Goal: Transaction & Acquisition: Purchase product/service

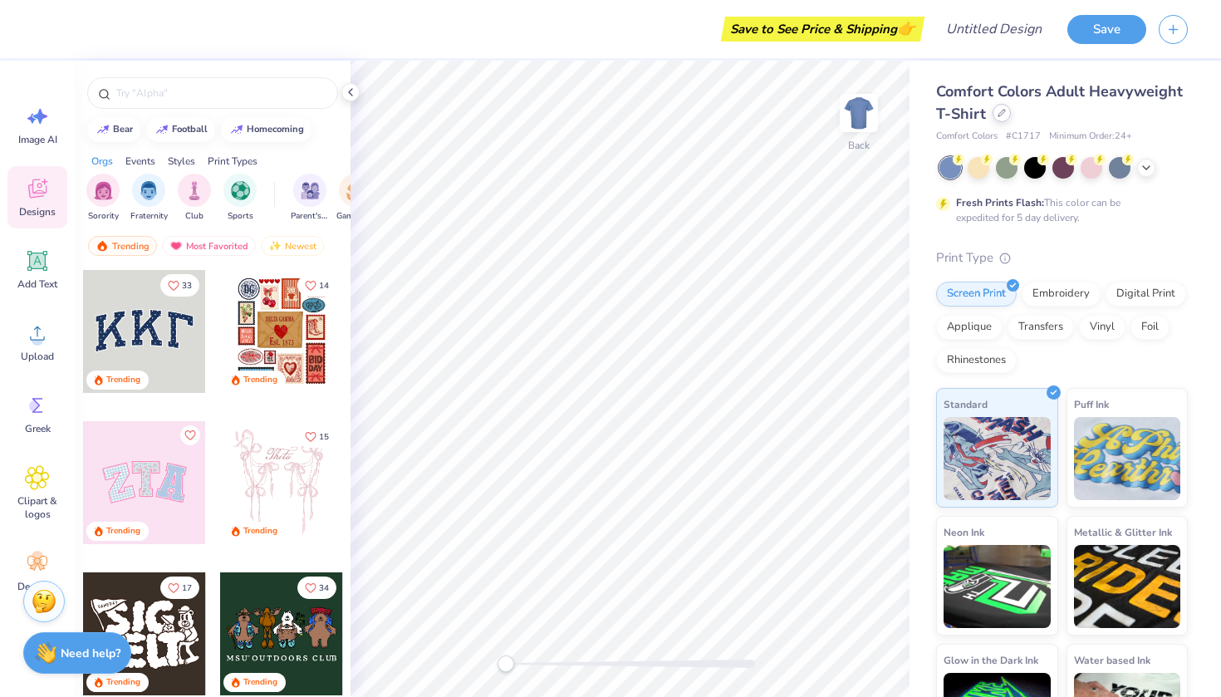
click at [1006, 112] on div at bounding box center [1001, 113] width 18 height 18
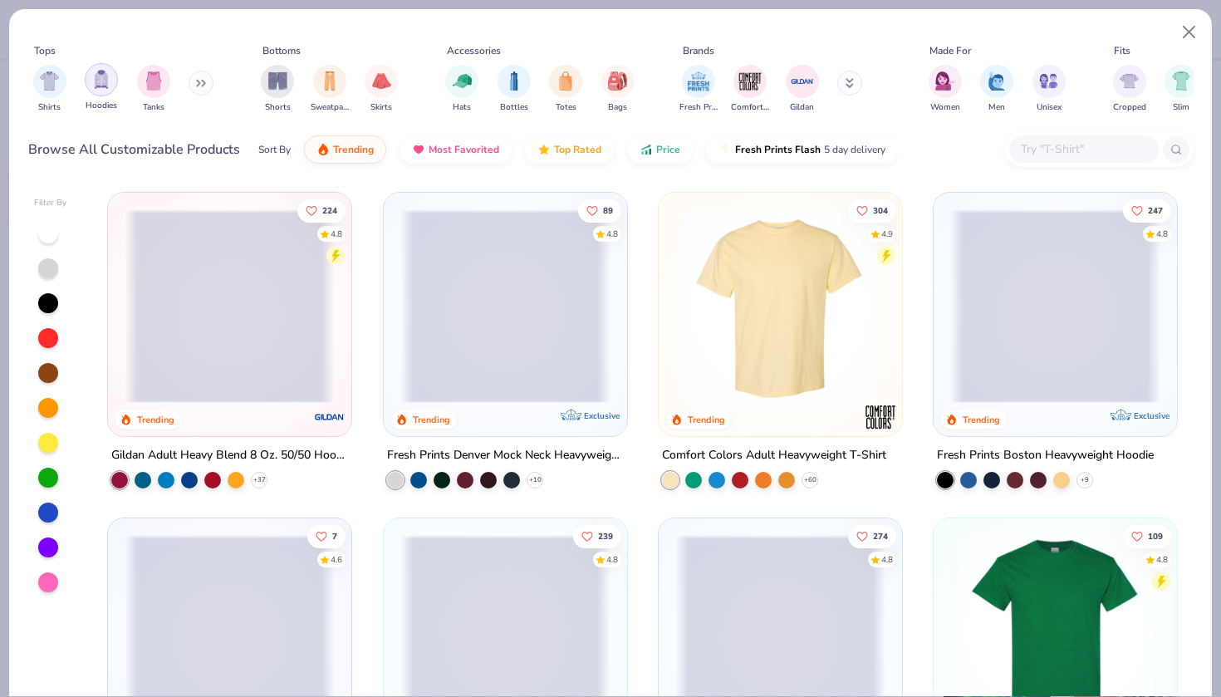
click at [110, 81] on div "filter for Hoodies" at bounding box center [101, 79] width 33 height 33
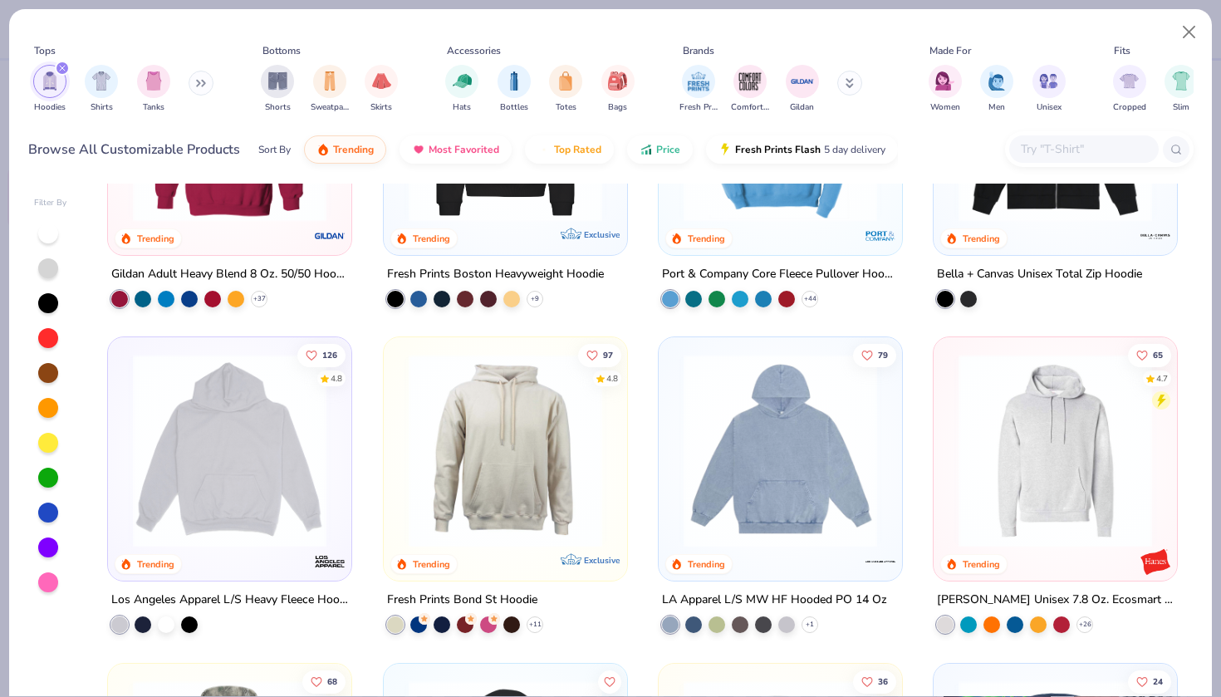
scroll to position [181, 0]
click at [796, 369] on img at bounding box center [780, 450] width 210 height 193
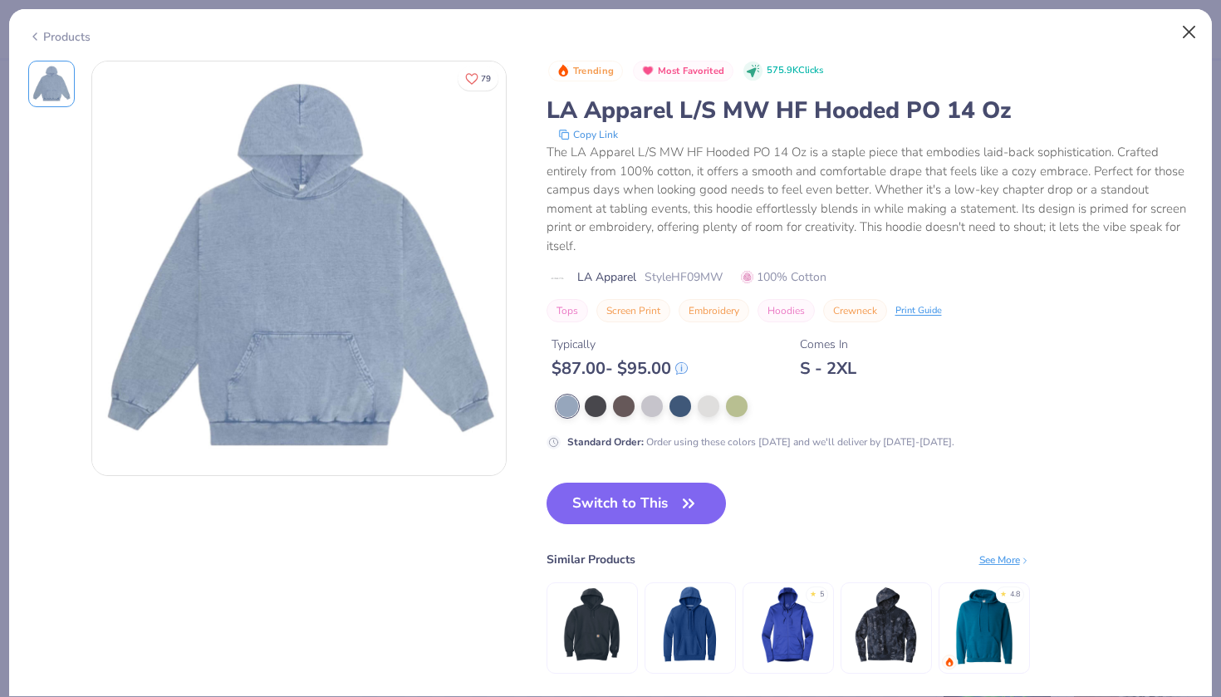
click at [1190, 23] on button "Close" at bounding box center [1189, 33] width 32 height 32
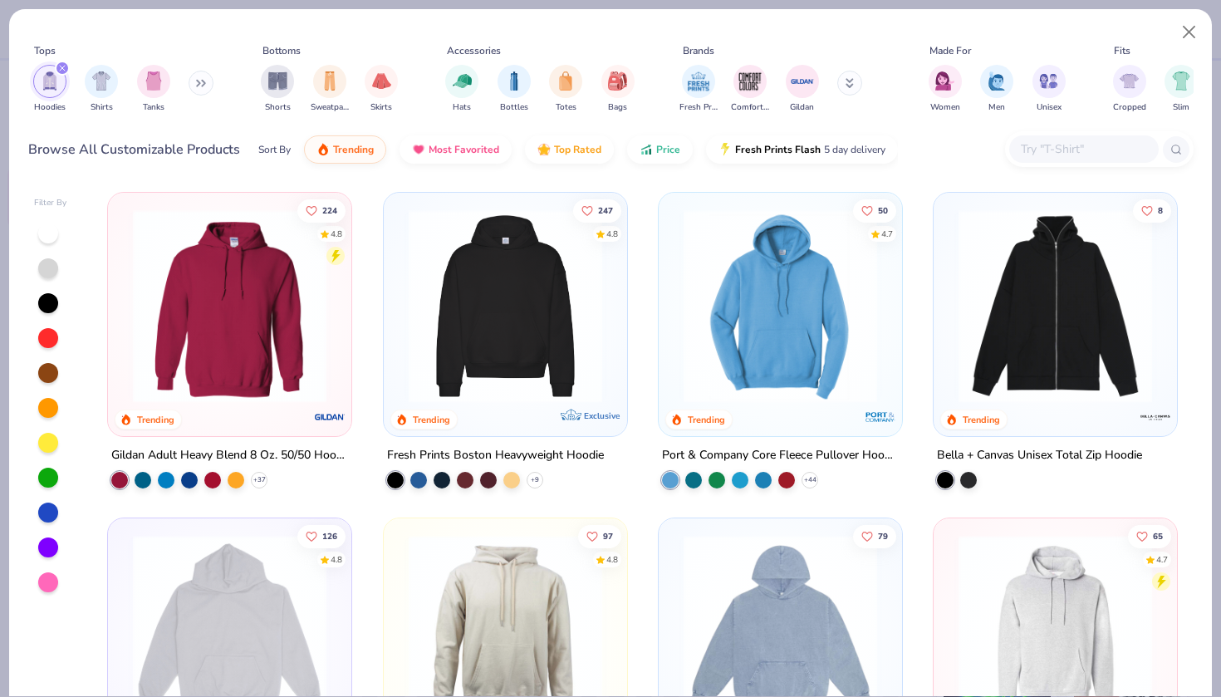
click at [297, 328] on img at bounding box center [230, 305] width 210 height 193
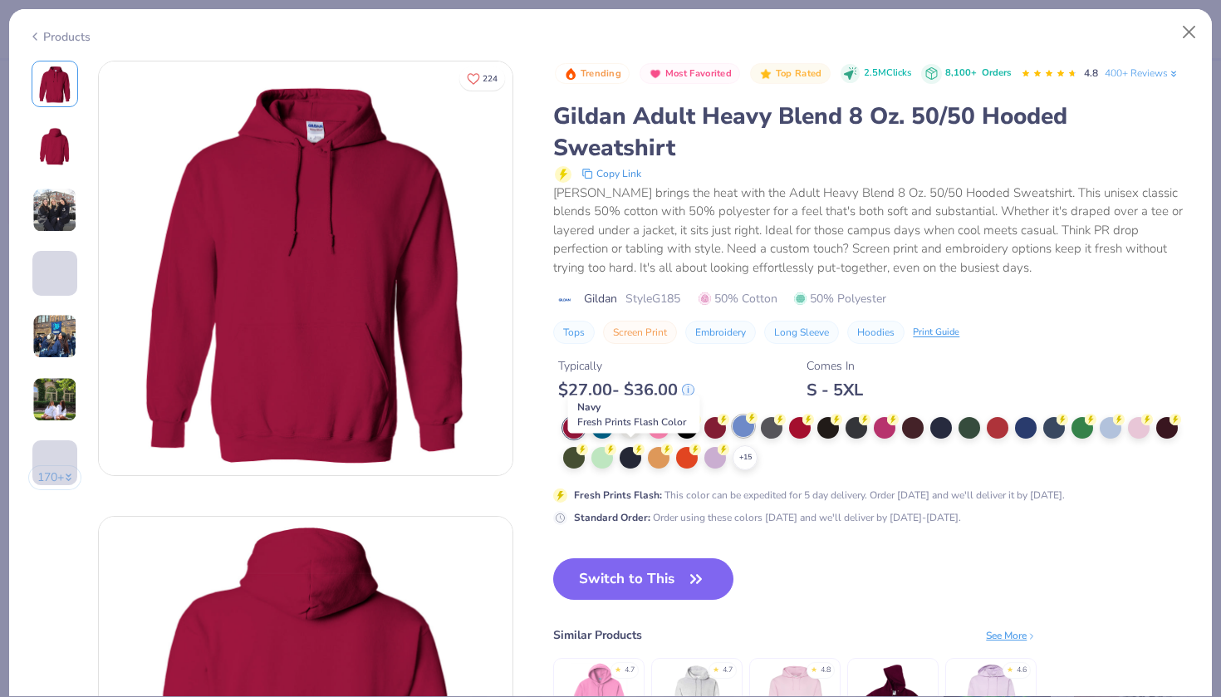
scroll to position [34, 0]
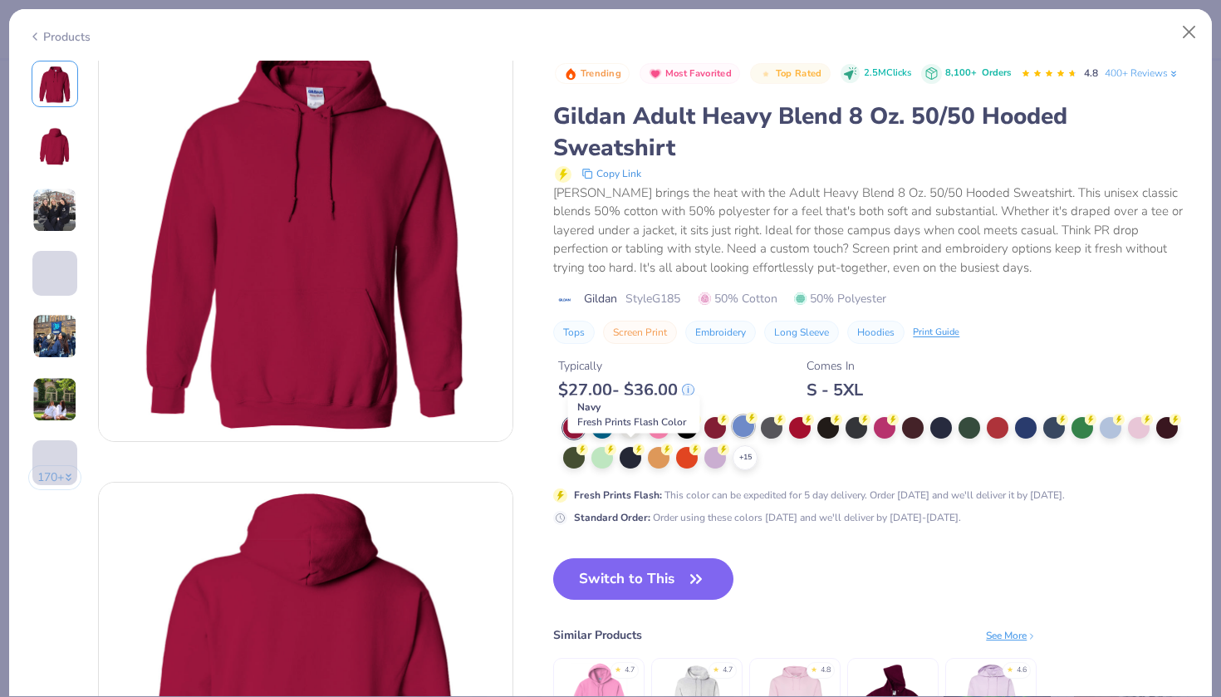
click at [749, 433] on div at bounding box center [743, 426] width 22 height 22
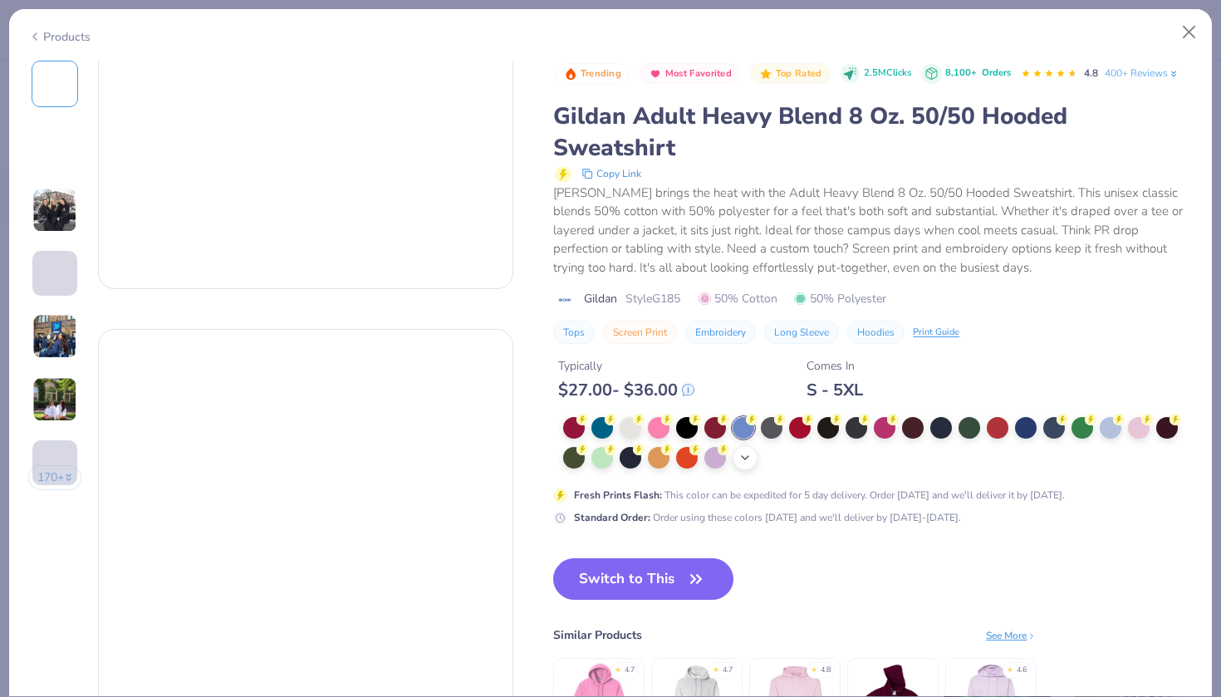
click at [745, 458] on icon at bounding box center [744, 457] width 13 height 13
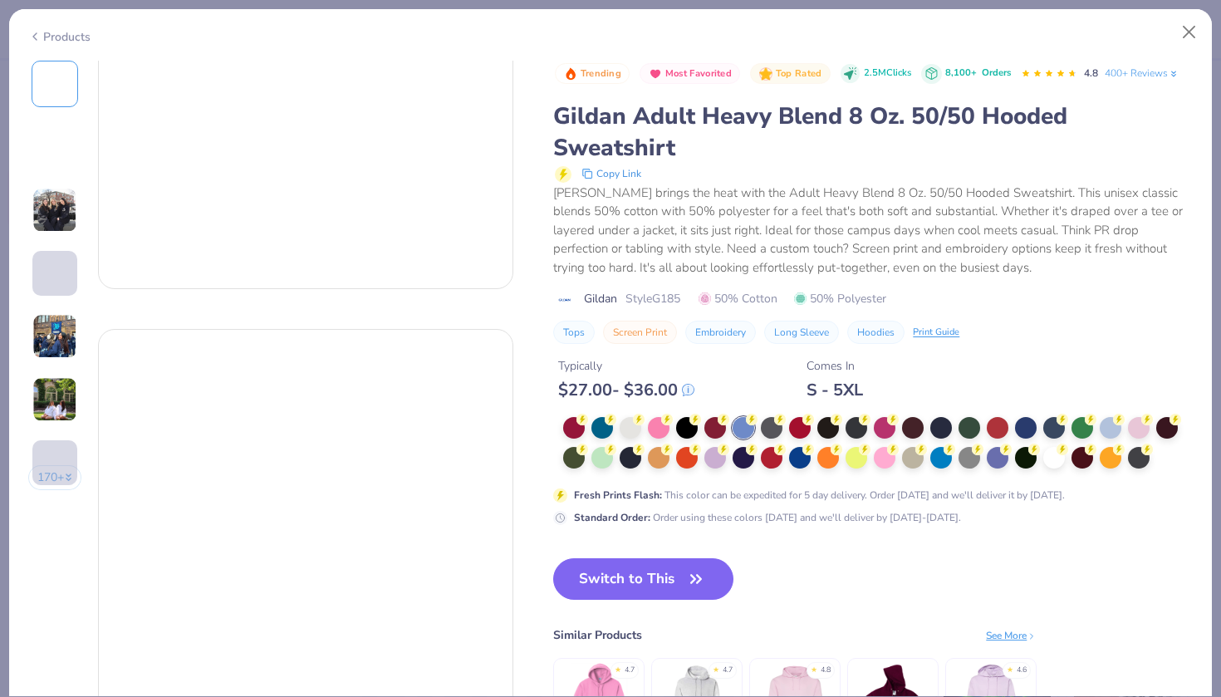
click at [748, 452] on icon at bounding box center [752, 449] width 12 height 12
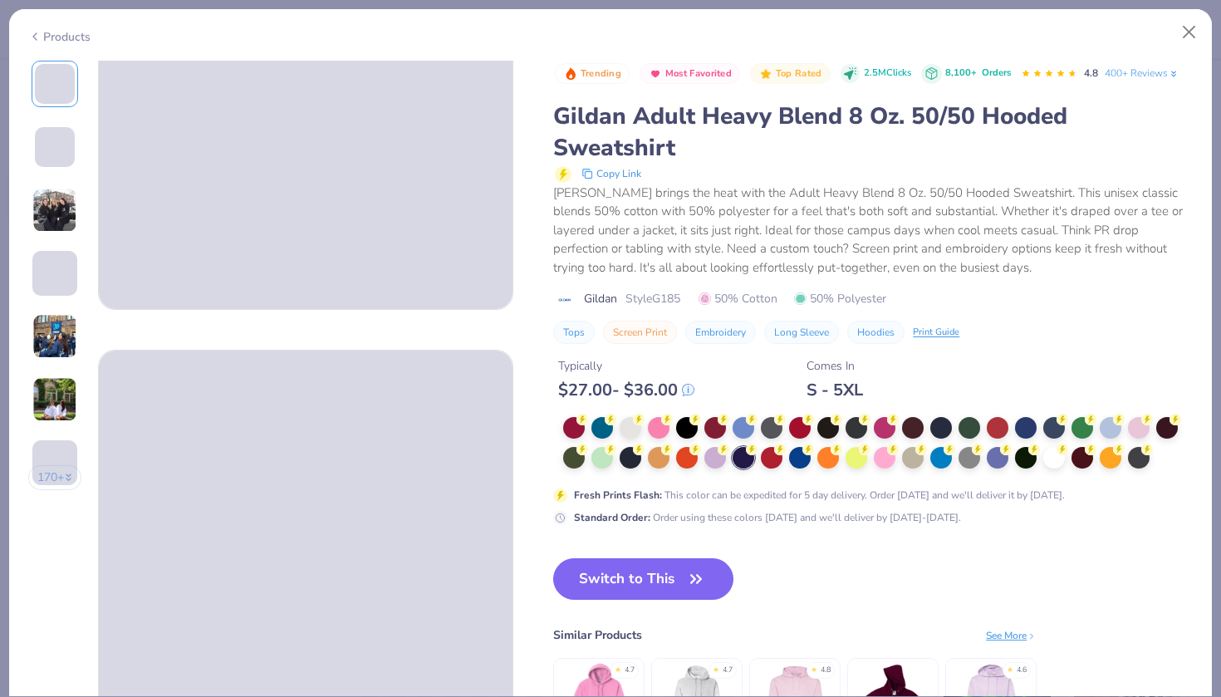
scroll to position [159, 0]
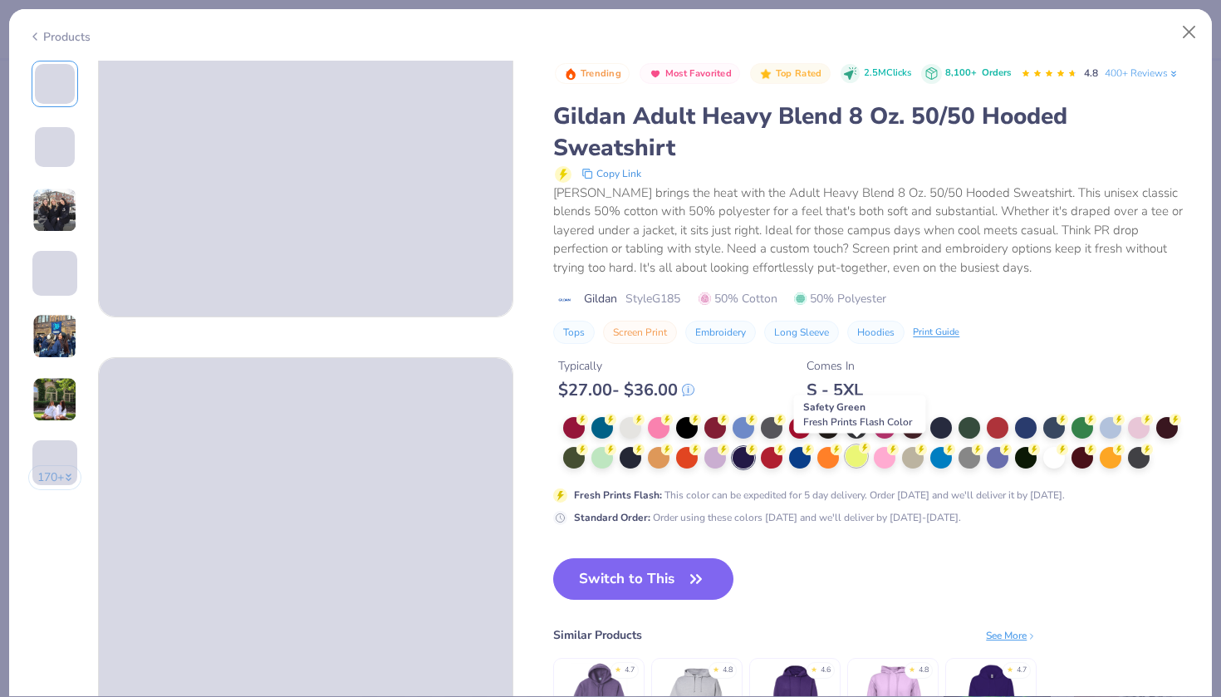
click at [861, 453] on div at bounding box center [856, 456] width 22 height 22
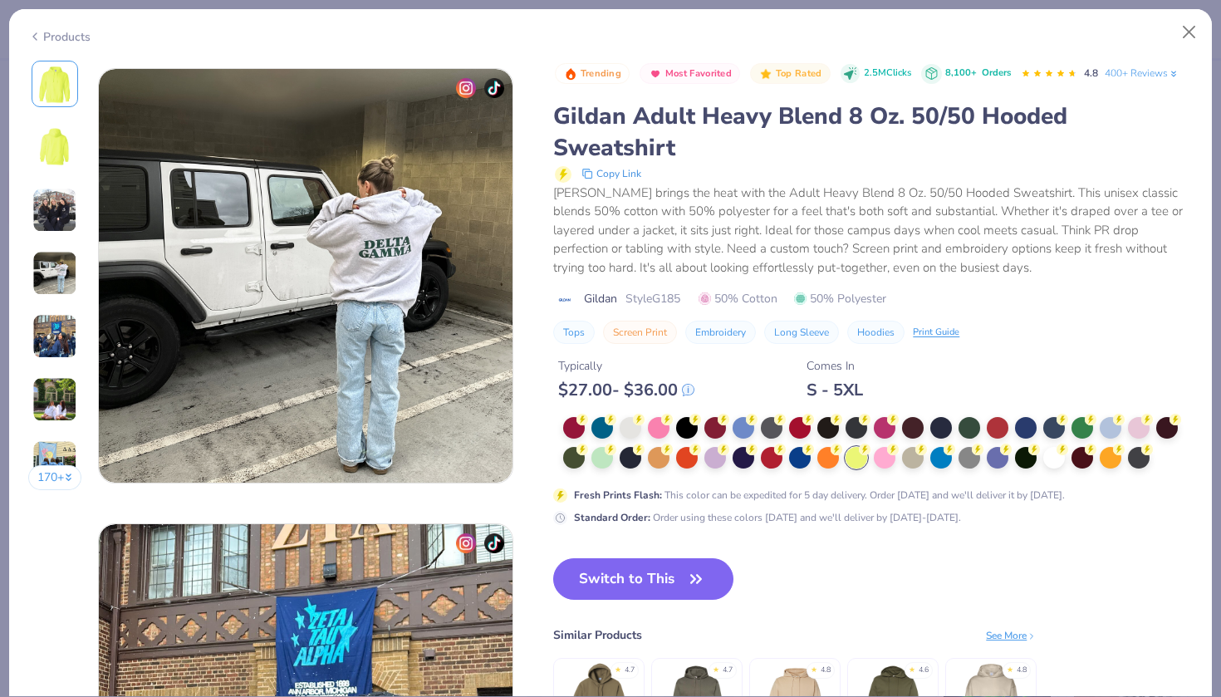
scroll to position [1363, 0]
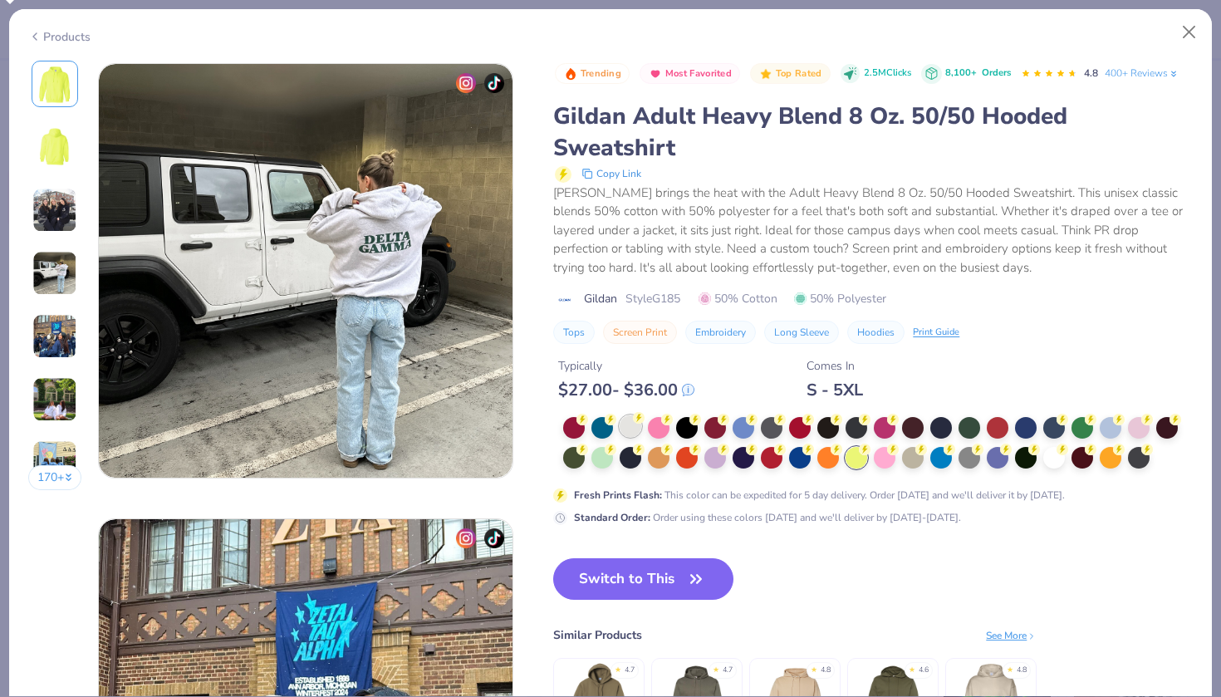
click at [635, 431] on div at bounding box center [630, 426] width 22 height 22
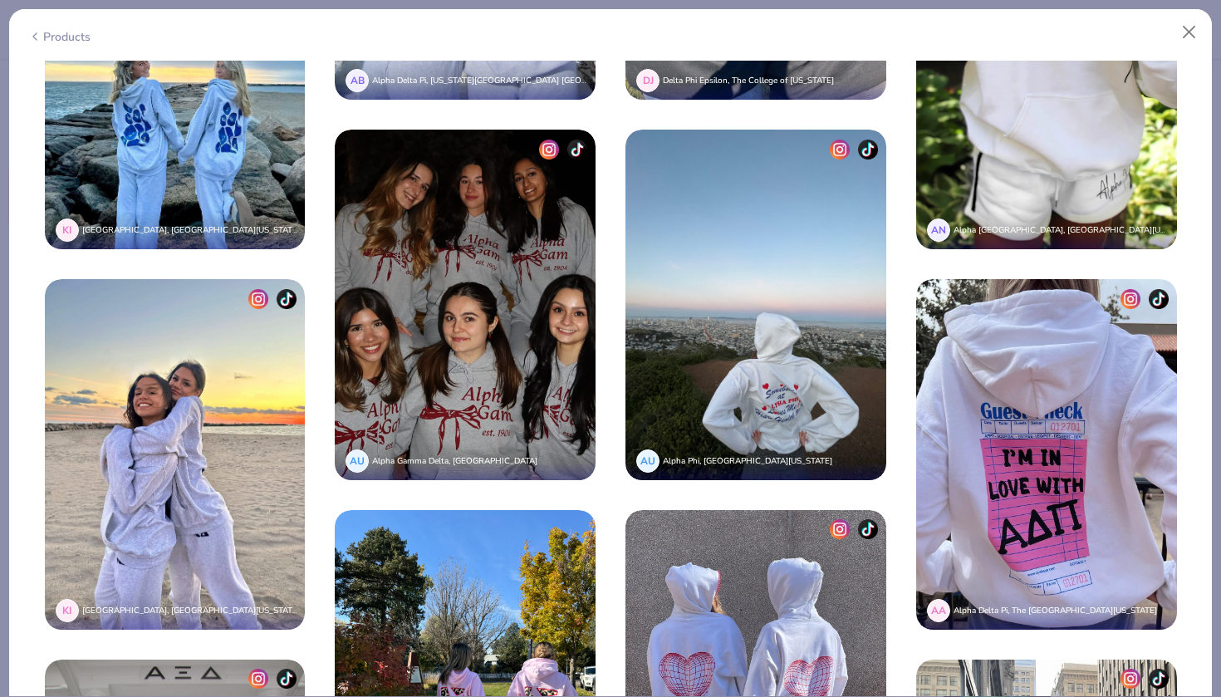
scroll to position [3865, 0]
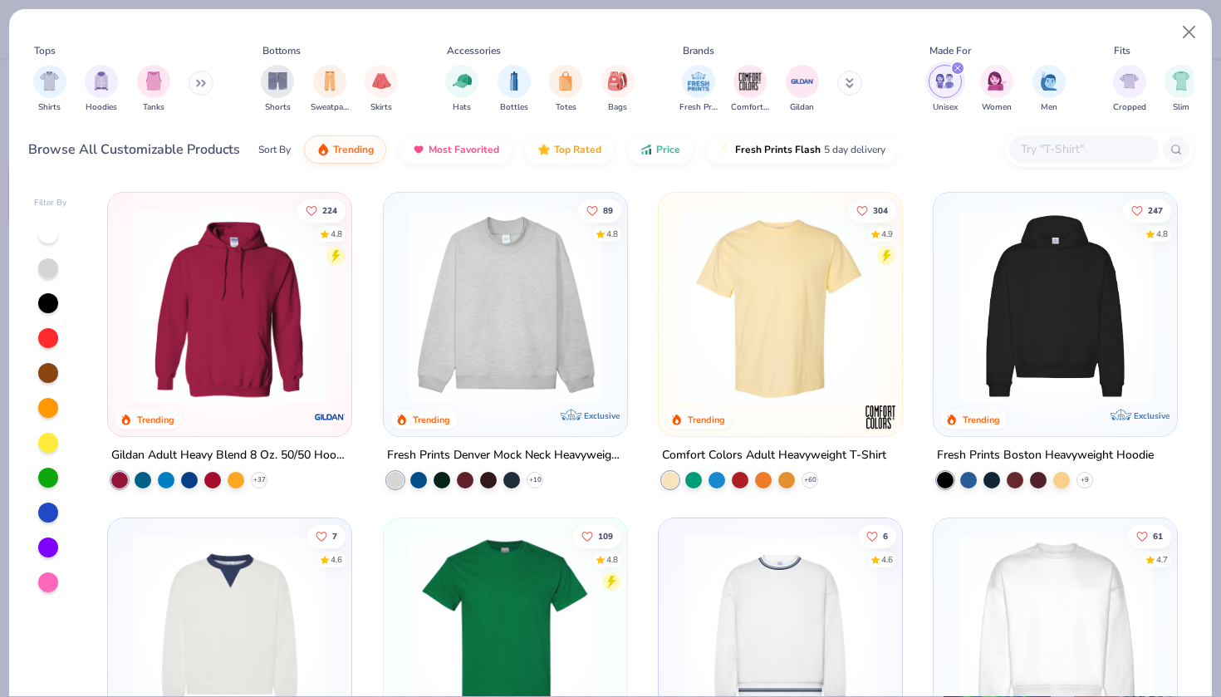
click at [297, 318] on img at bounding box center [230, 305] width 210 height 193
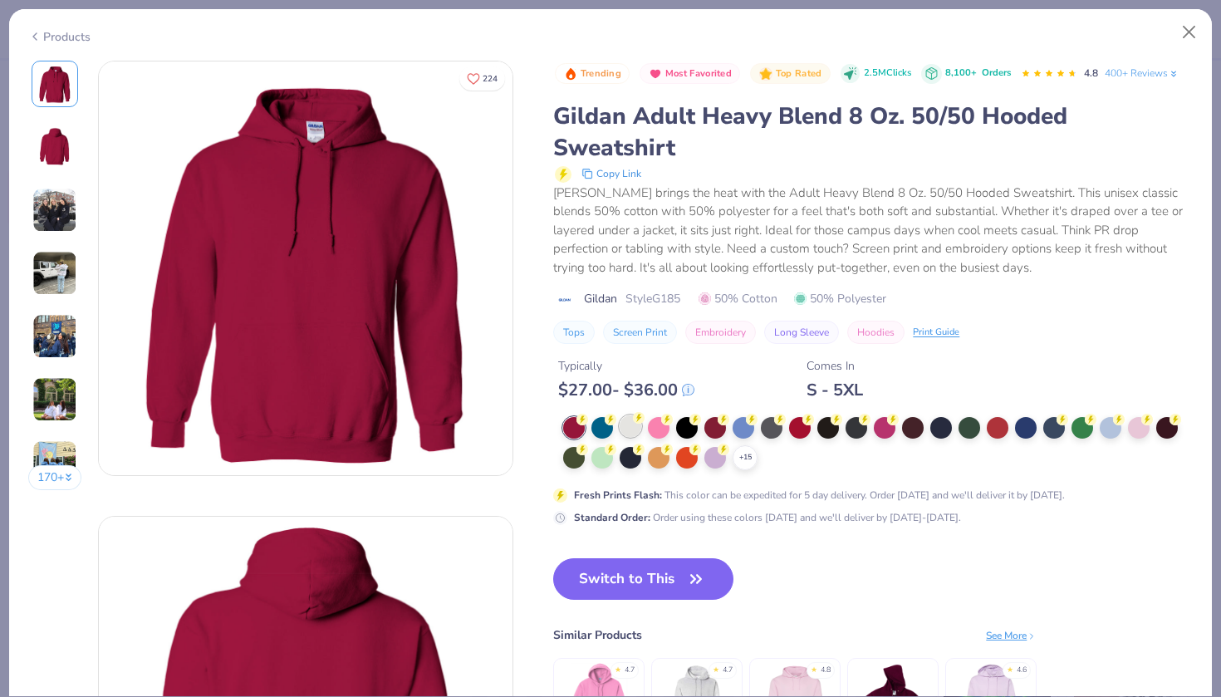
click at [634, 428] on div at bounding box center [630, 426] width 22 height 22
click at [631, 423] on div at bounding box center [630, 426] width 22 height 22
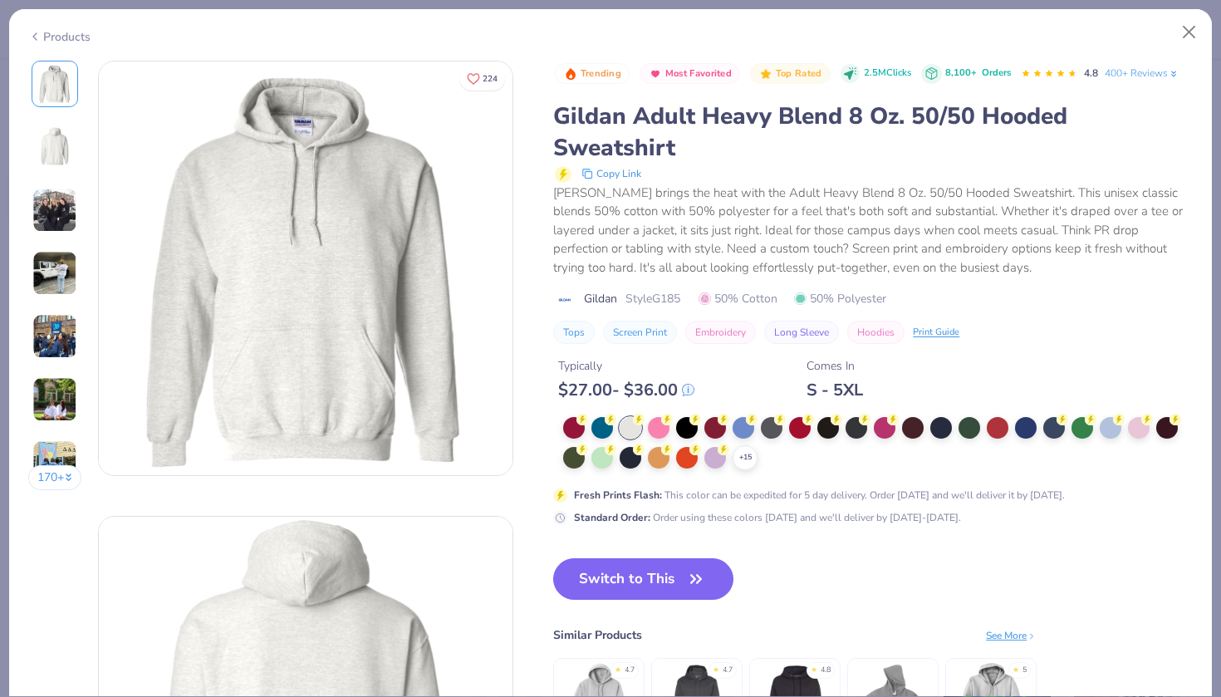
click at [722, 335] on button "Embroidery" at bounding box center [720, 332] width 71 height 23
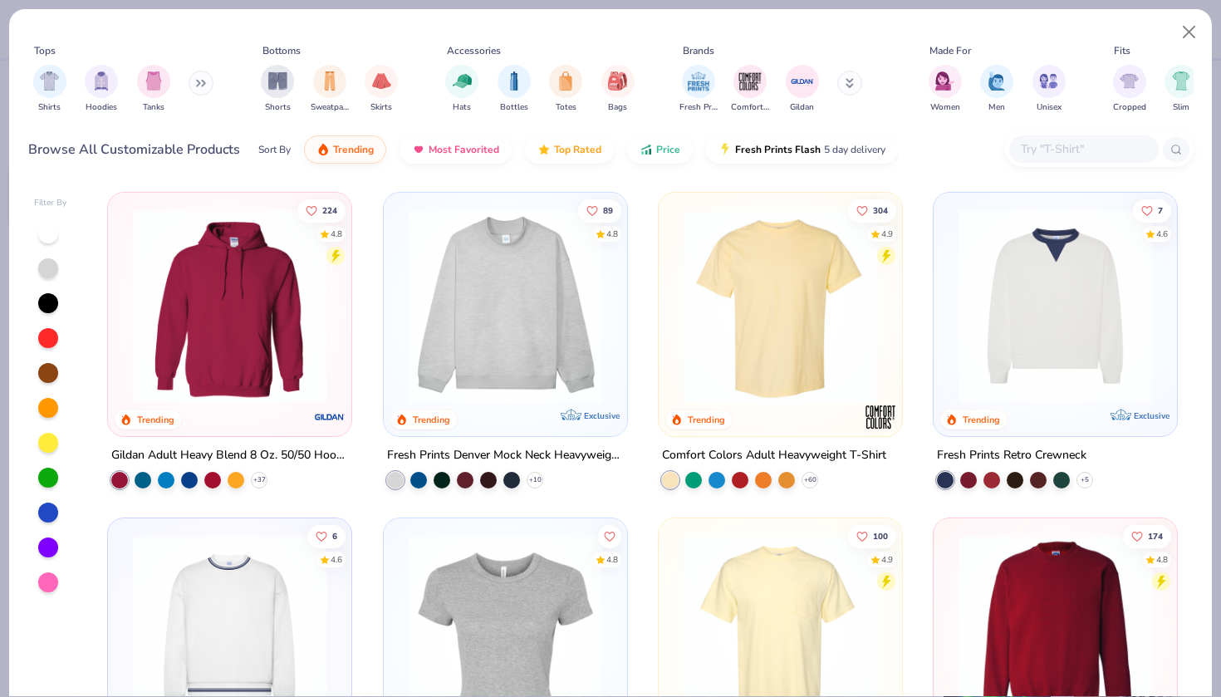
click at [266, 297] on img at bounding box center [230, 305] width 210 height 193
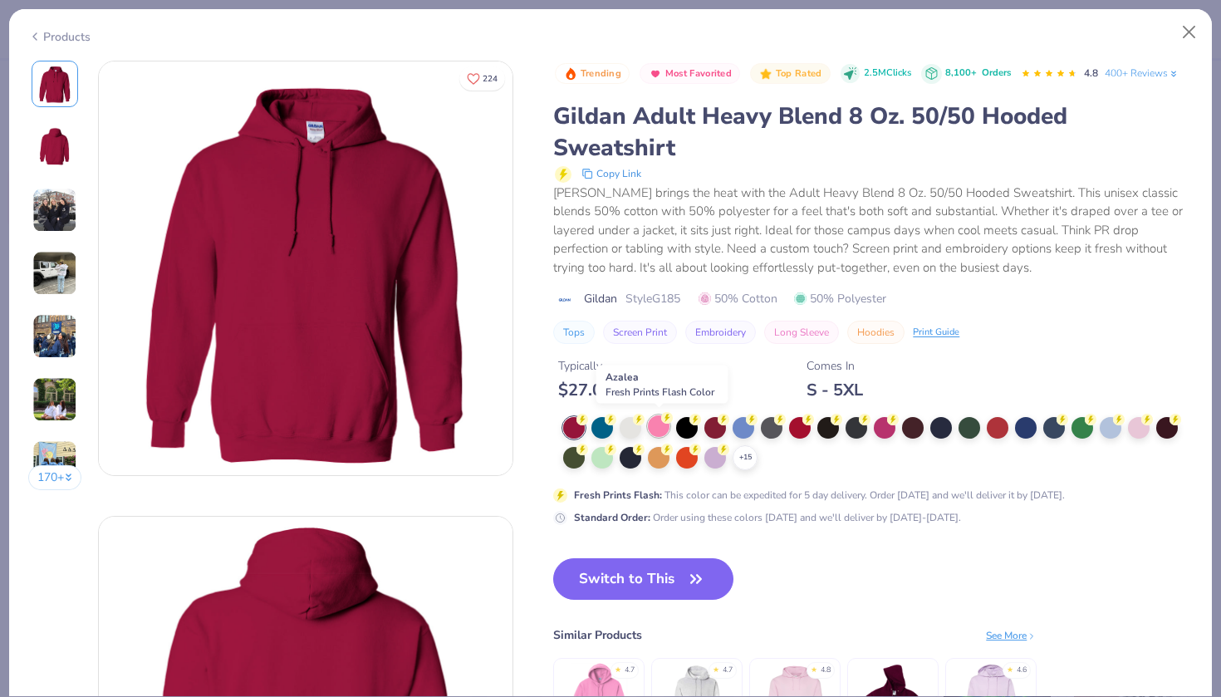
click at [648, 420] on div at bounding box center [659, 426] width 22 height 22
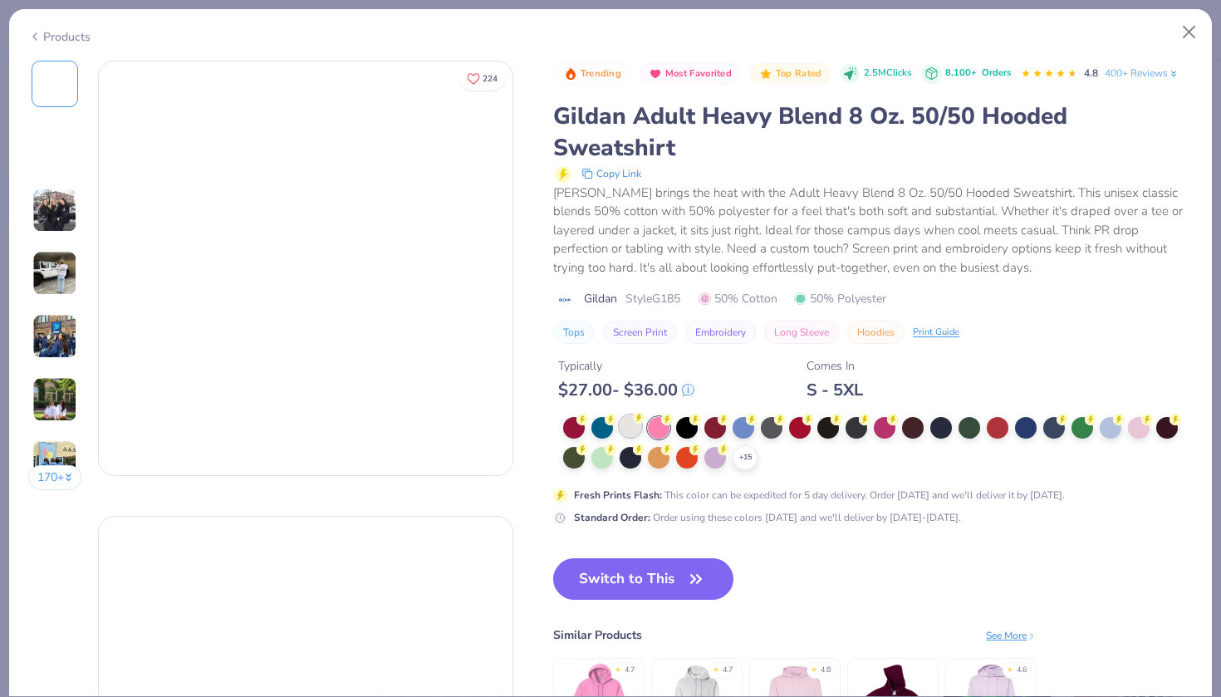
click at [626, 419] on div at bounding box center [630, 426] width 22 height 22
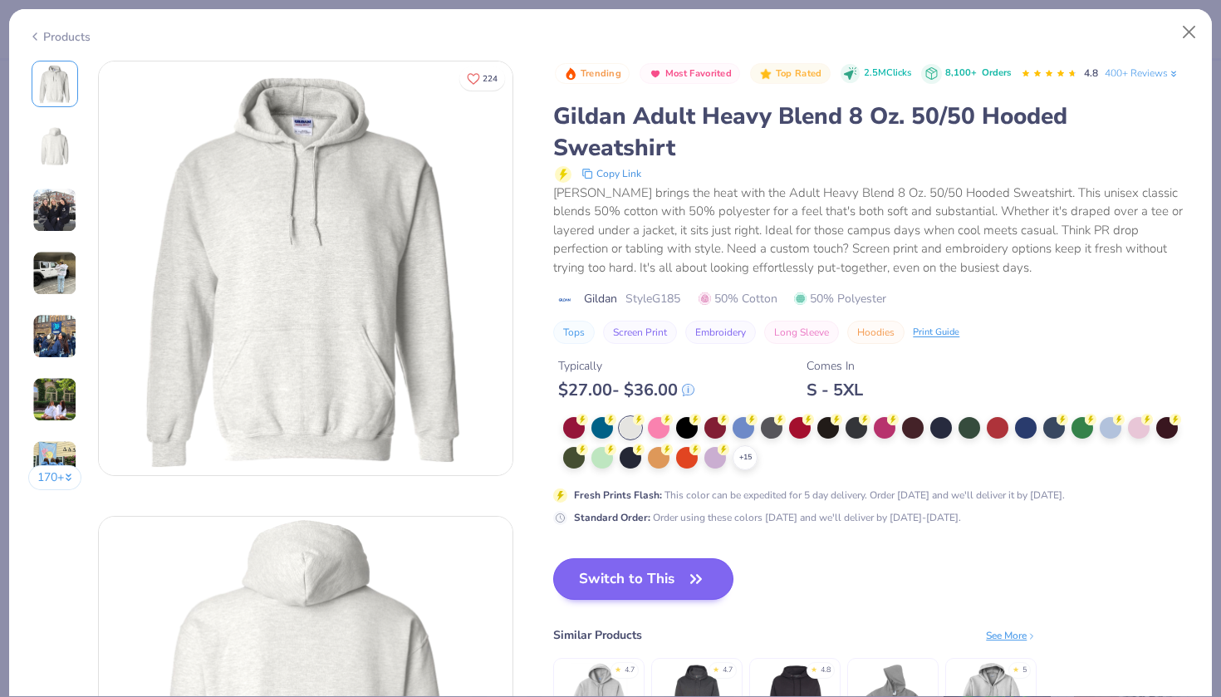
click at [636, 567] on button "Switch to This" at bounding box center [643, 579] width 180 height 42
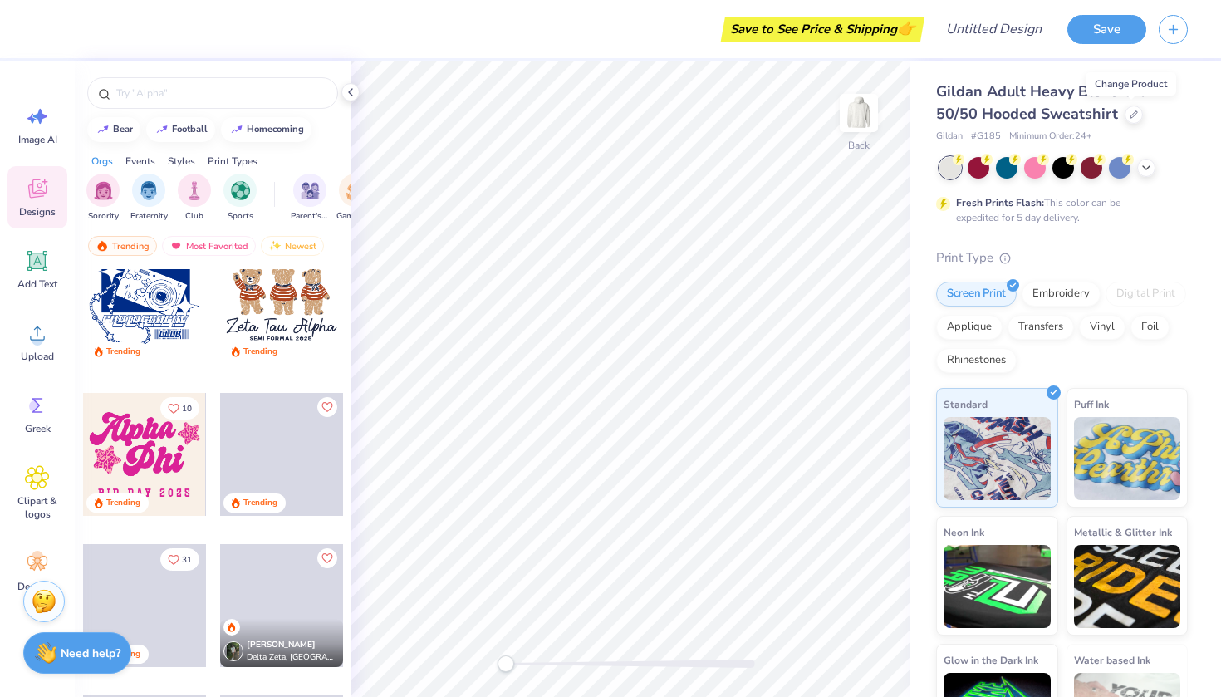
scroll to position [1094, 0]
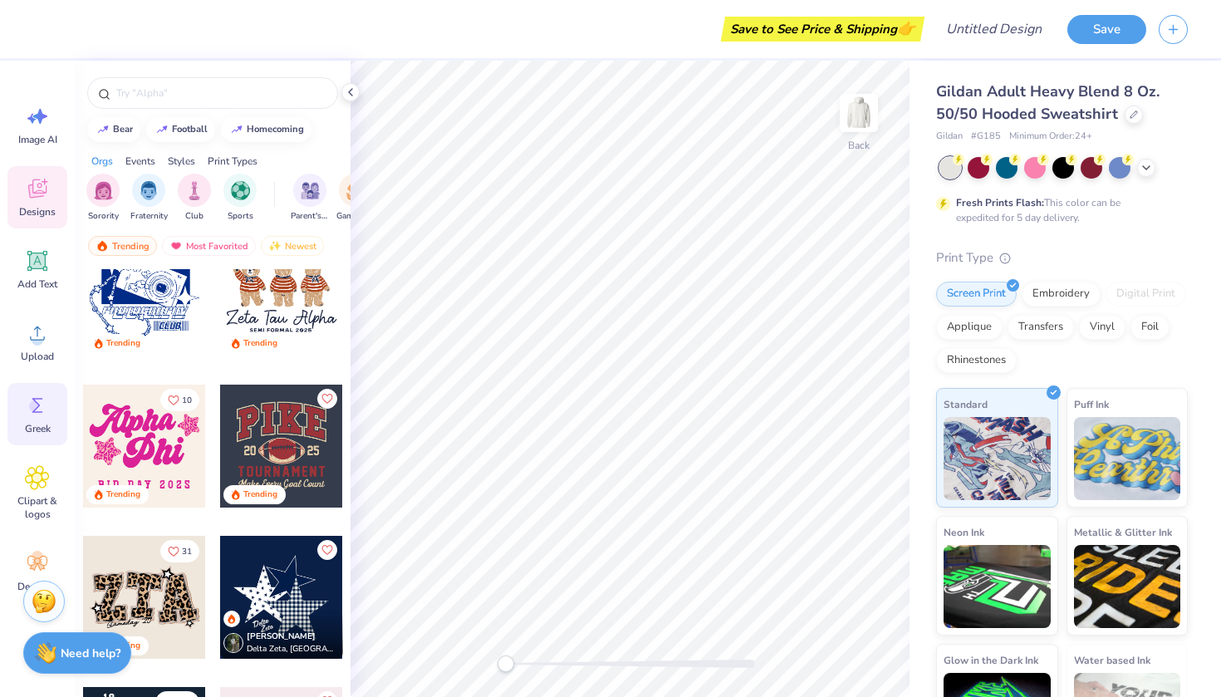
click at [46, 403] on icon at bounding box center [37, 405] width 25 height 25
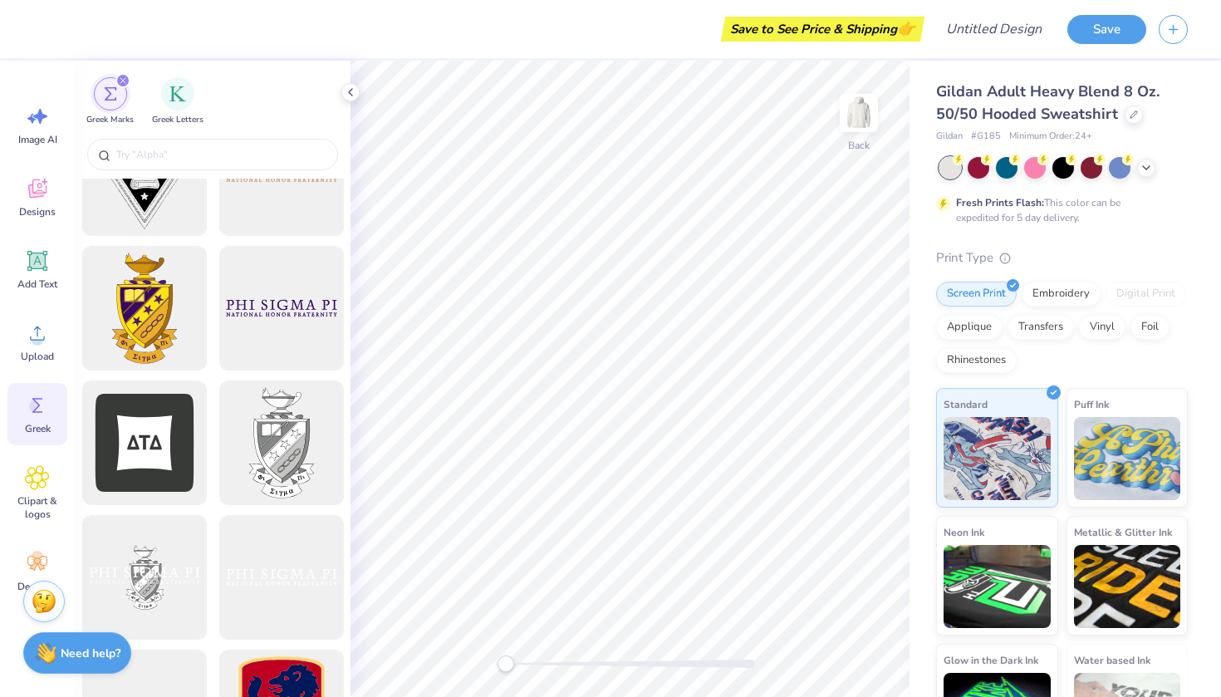
scroll to position [0, 0]
click at [54, 197] on div "Designs" at bounding box center [37, 197] width 60 height 62
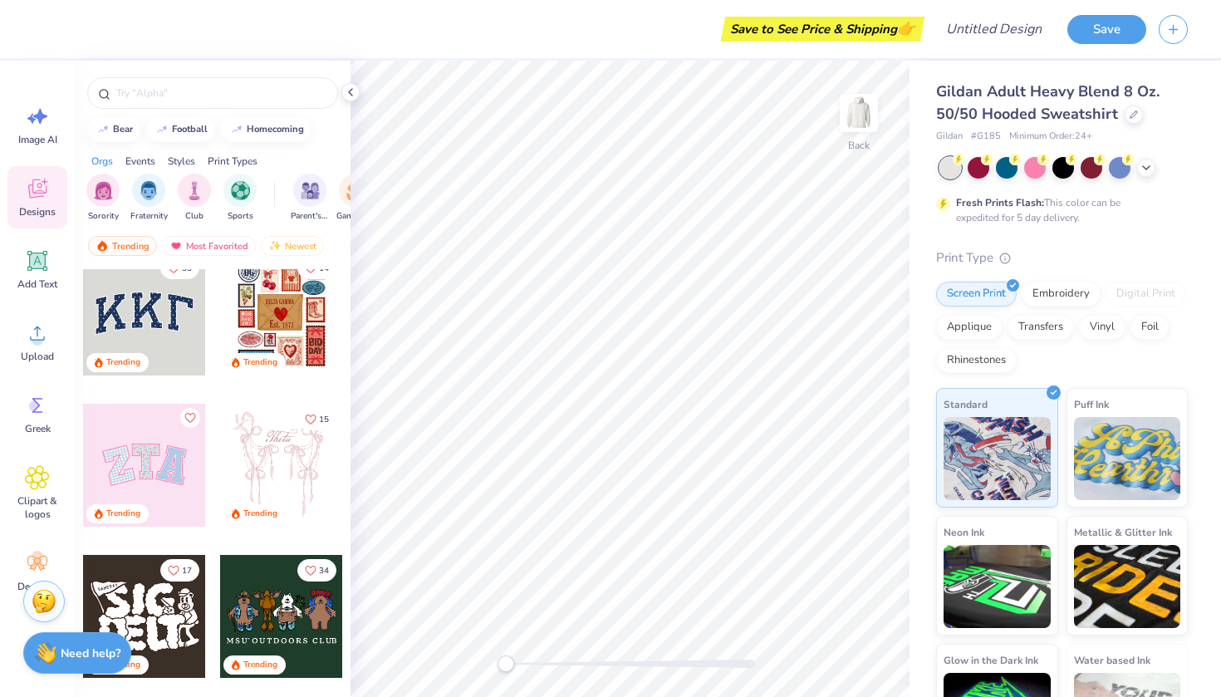
scroll to position [18, 0]
drag, startPoint x: 151, startPoint y: 192, endPoint x: 162, endPoint y: 178, distance: 17.8
click at [151, 192] on img "filter for Fraternity" at bounding box center [149, 190] width 18 height 19
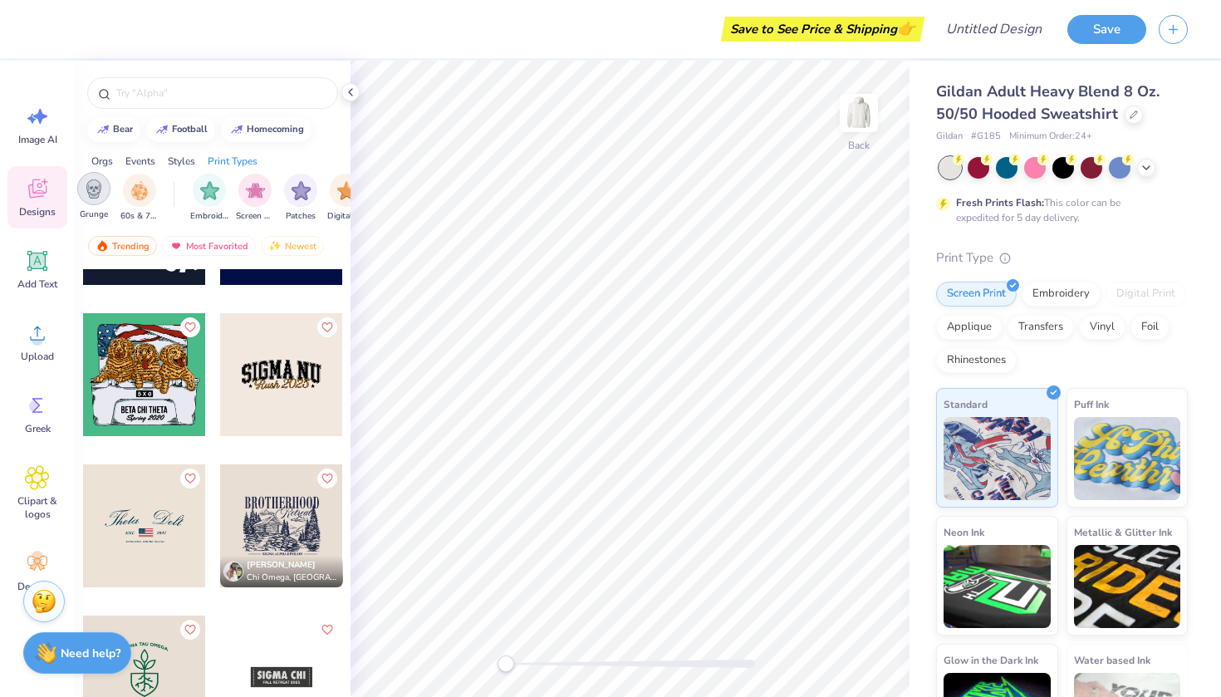
scroll to position [0, 1249]
click at [206, 195] on img "filter for Embroidery" at bounding box center [205, 188] width 19 height 19
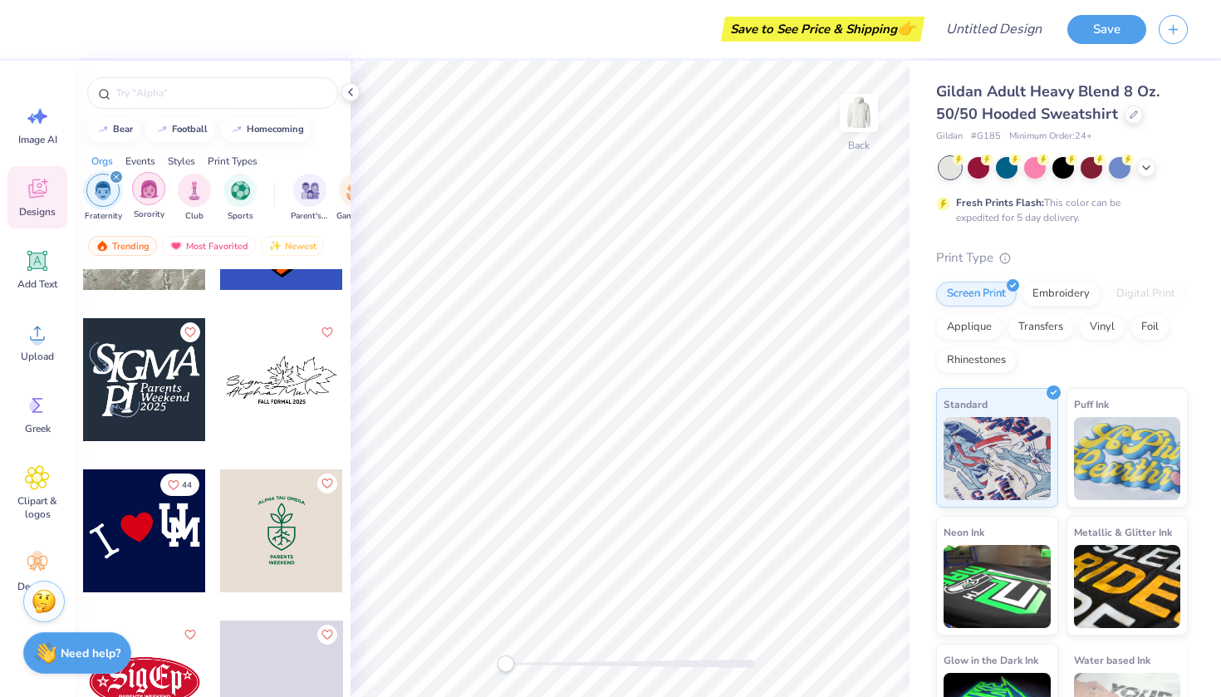
scroll to position [0, 0]
click at [118, 174] on icon "filter for Fraternity" at bounding box center [116, 177] width 7 height 7
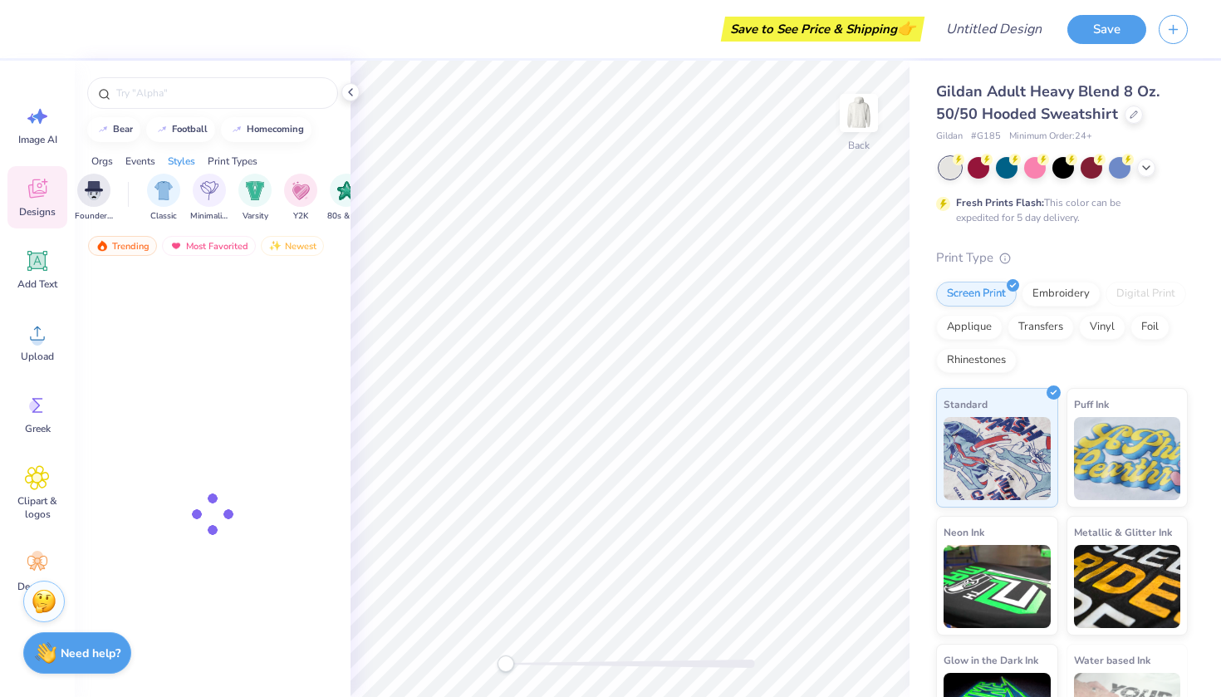
scroll to position [0, 821]
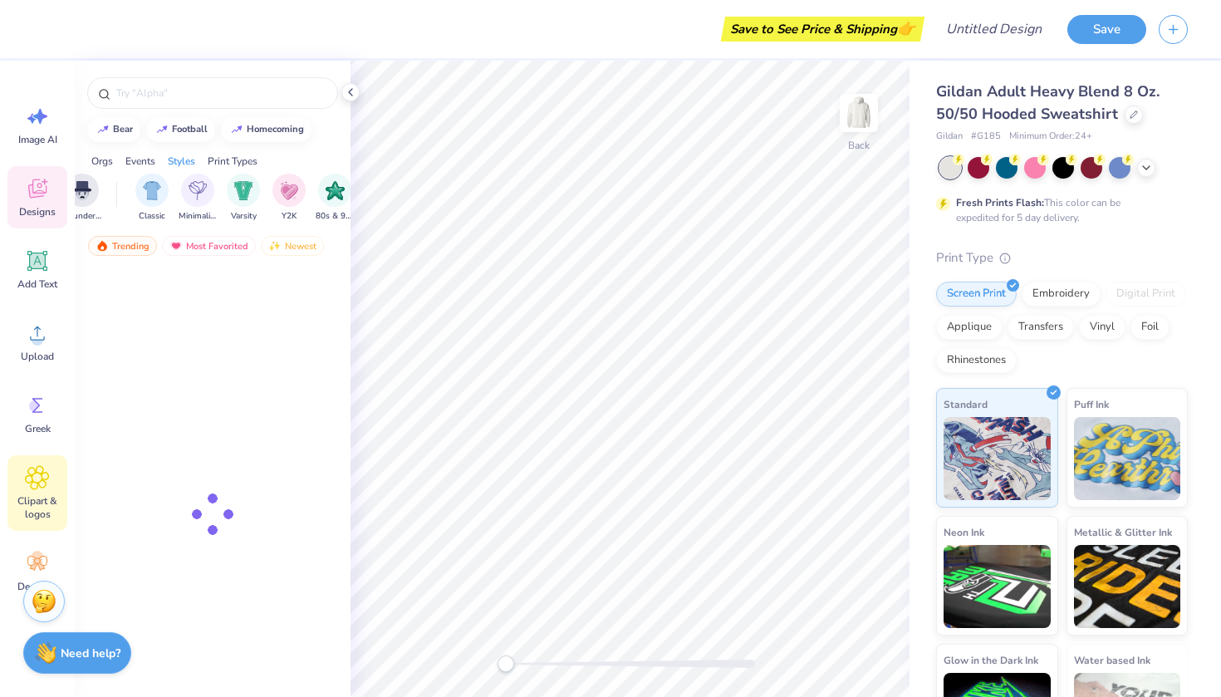
click at [34, 488] on icon at bounding box center [37, 477] width 24 height 25
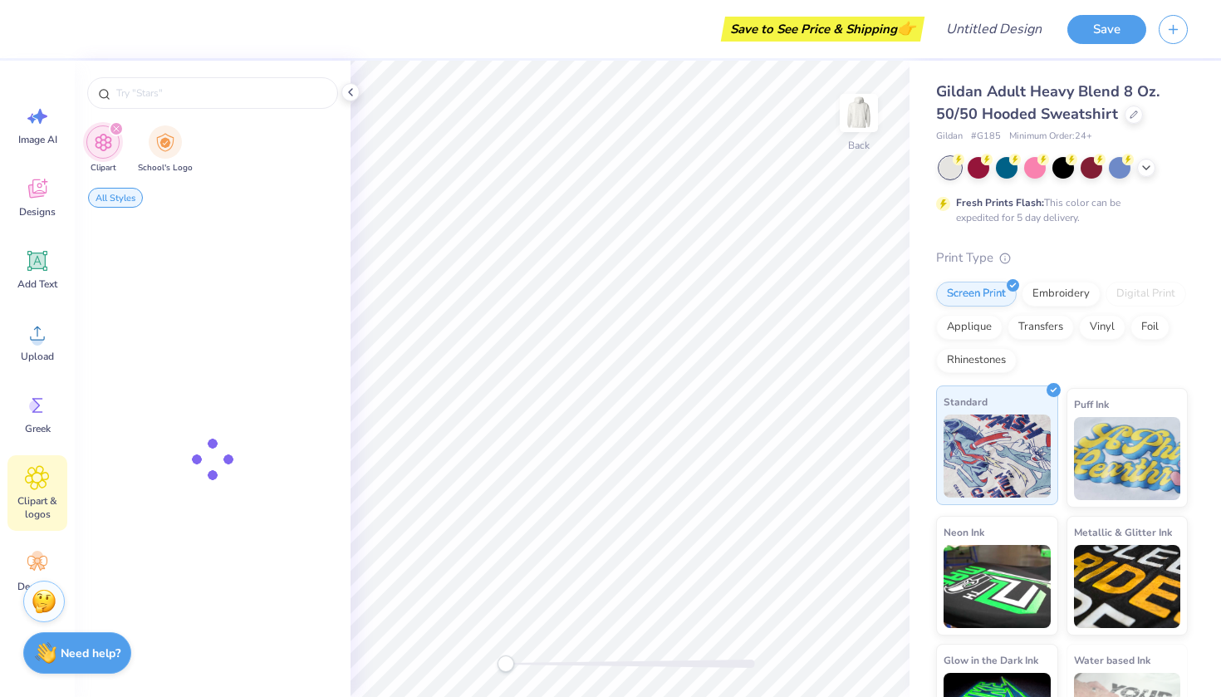
scroll to position [0, 0]
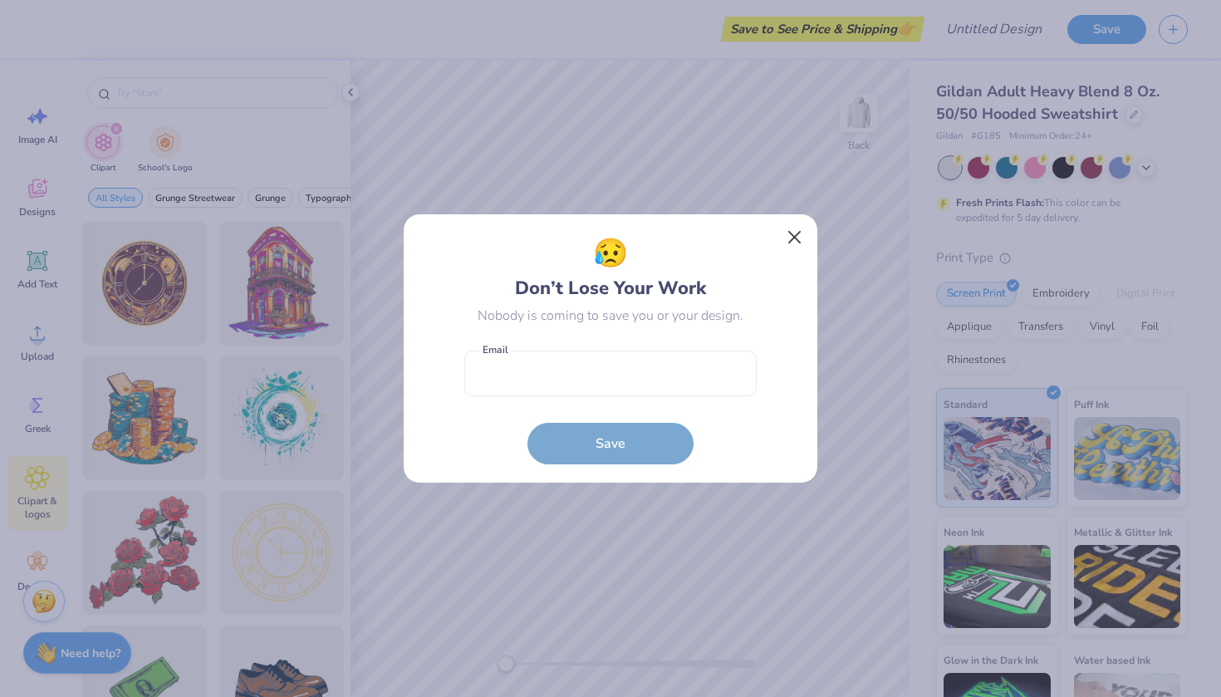
click at [799, 243] on button "Close" at bounding box center [795, 238] width 32 height 32
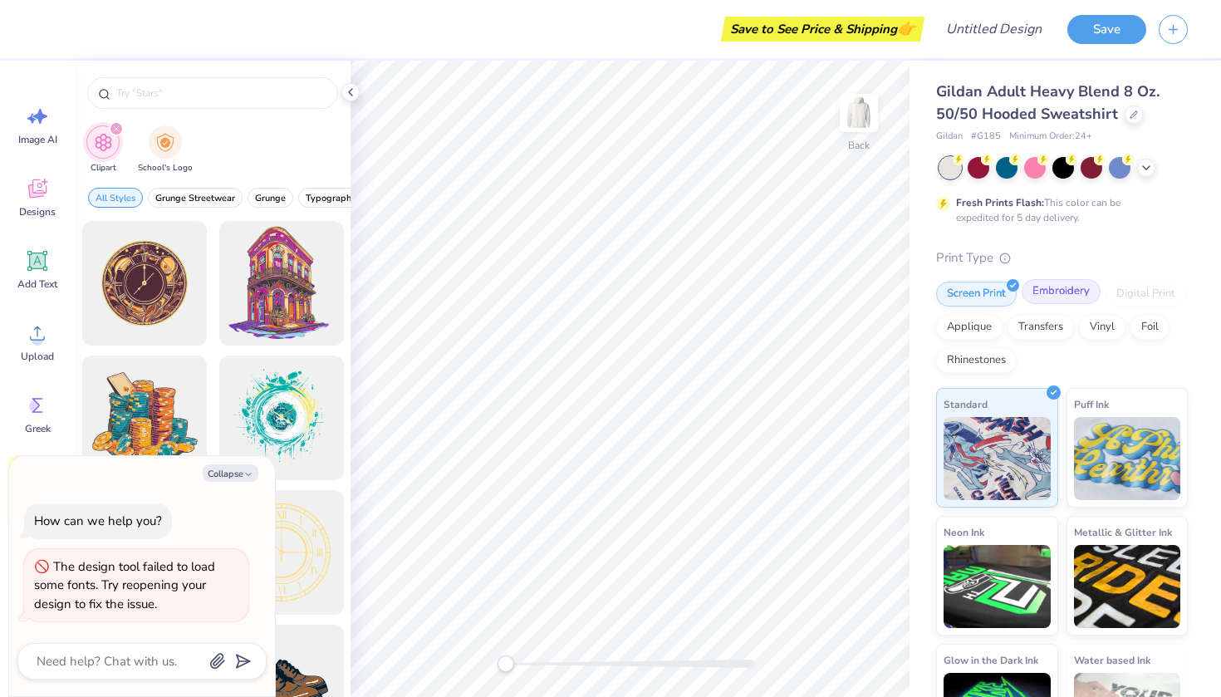
click at [1073, 298] on div "Embroidery" at bounding box center [1060, 291] width 79 height 25
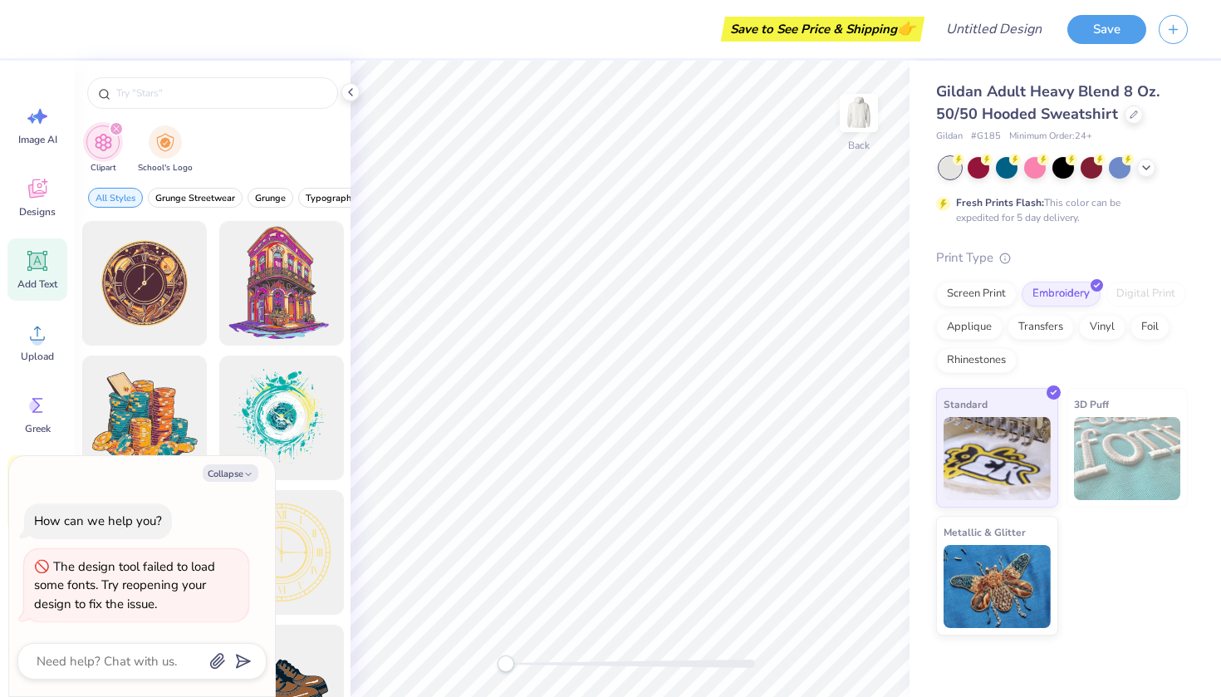
click at [51, 253] on div "Add Text" at bounding box center [37, 269] width 60 height 62
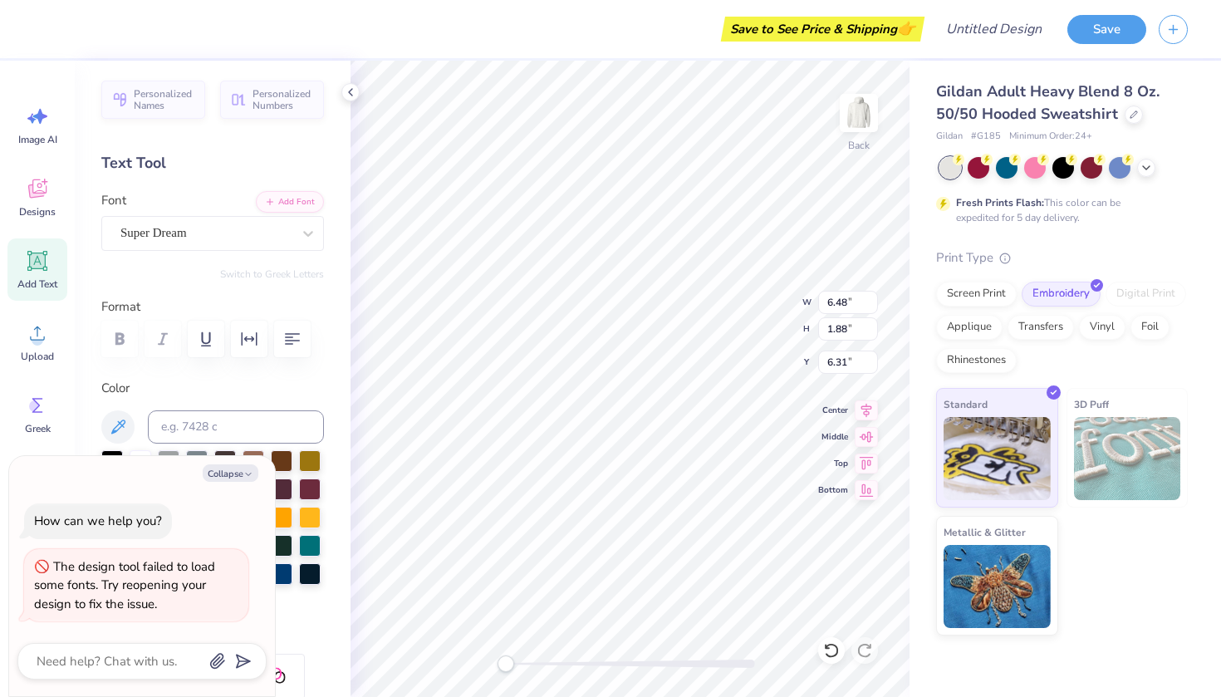
type textarea "x"
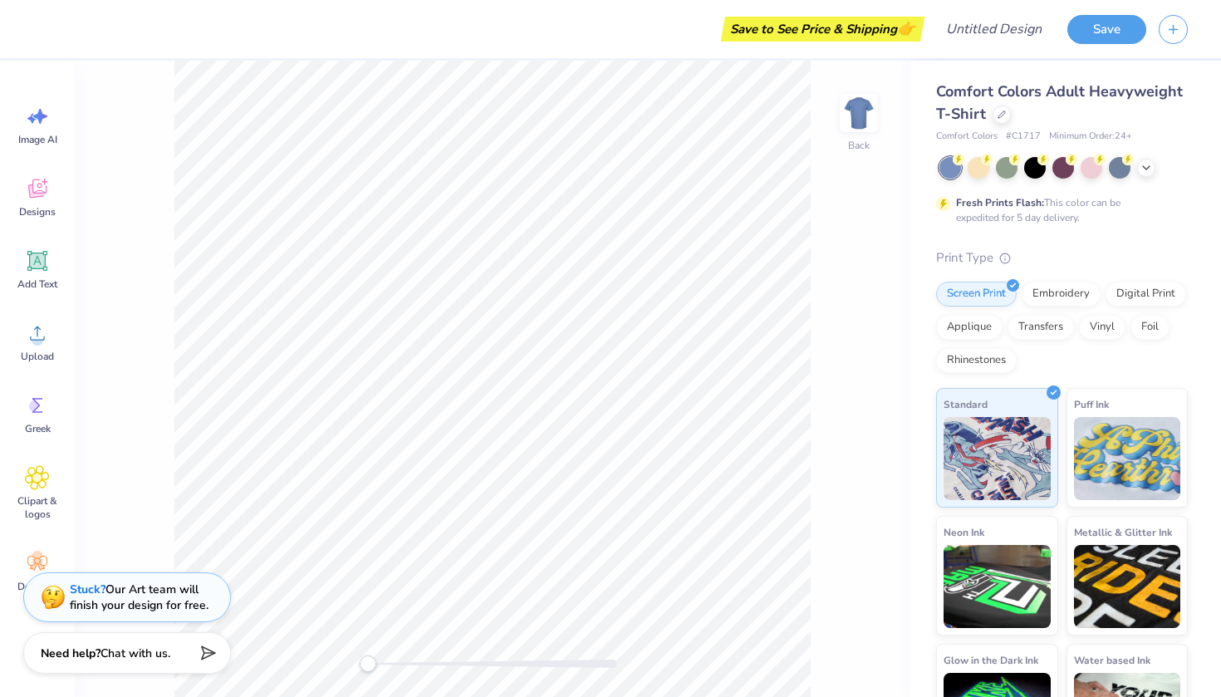
click at [578, 88] on span "Comfort Colors Adult Heavyweight T-Shirt" at bounding box center [1059, 102] width 247 height 42
click at [578, 115] on icon at bounding box center [1001, 113] width 8 height 8
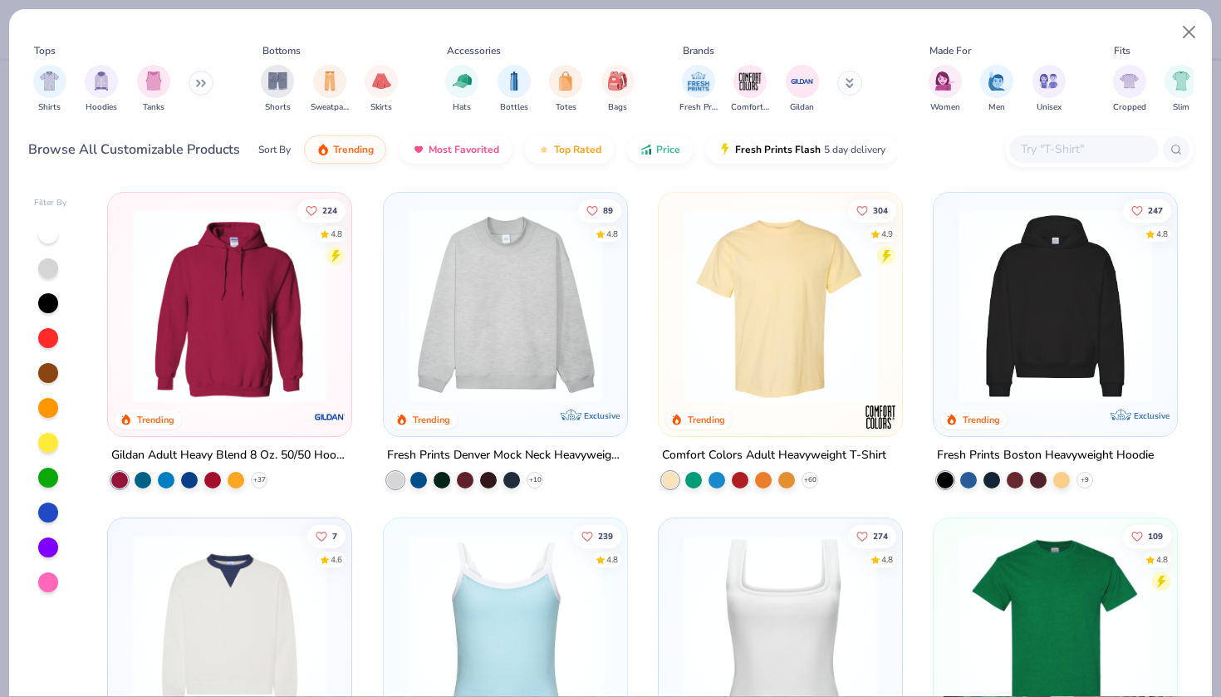
click at [249, 316] on img at bounding box center [230, 305] width 210 height 193
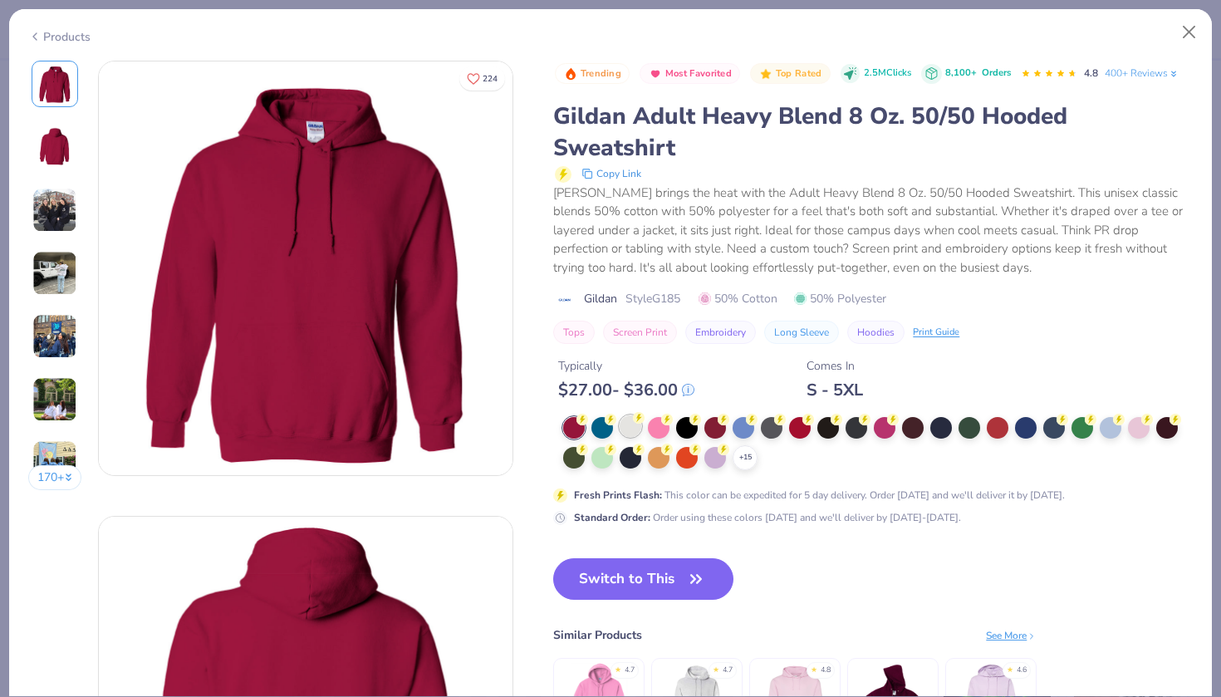
click at [578, 424] on div at bounding box center [630, 426] width 22 height 22
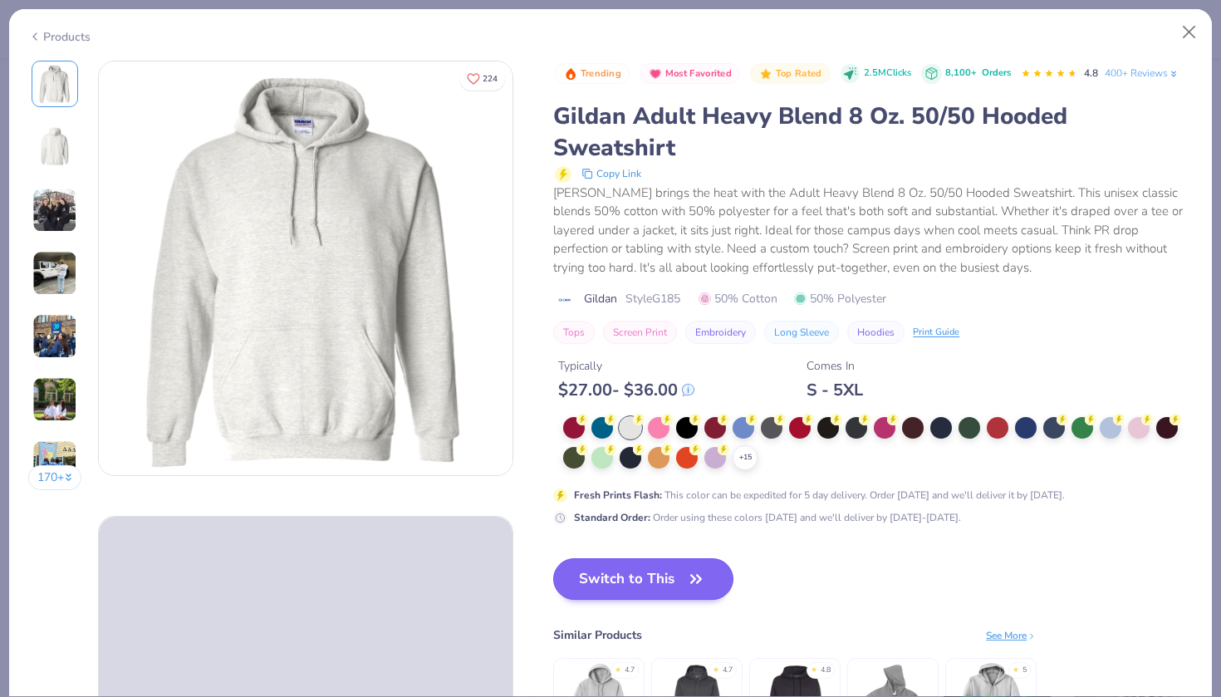
click at [578, 567] on button "Switch to This" at bounding box center [643, 579] width 180 height 42
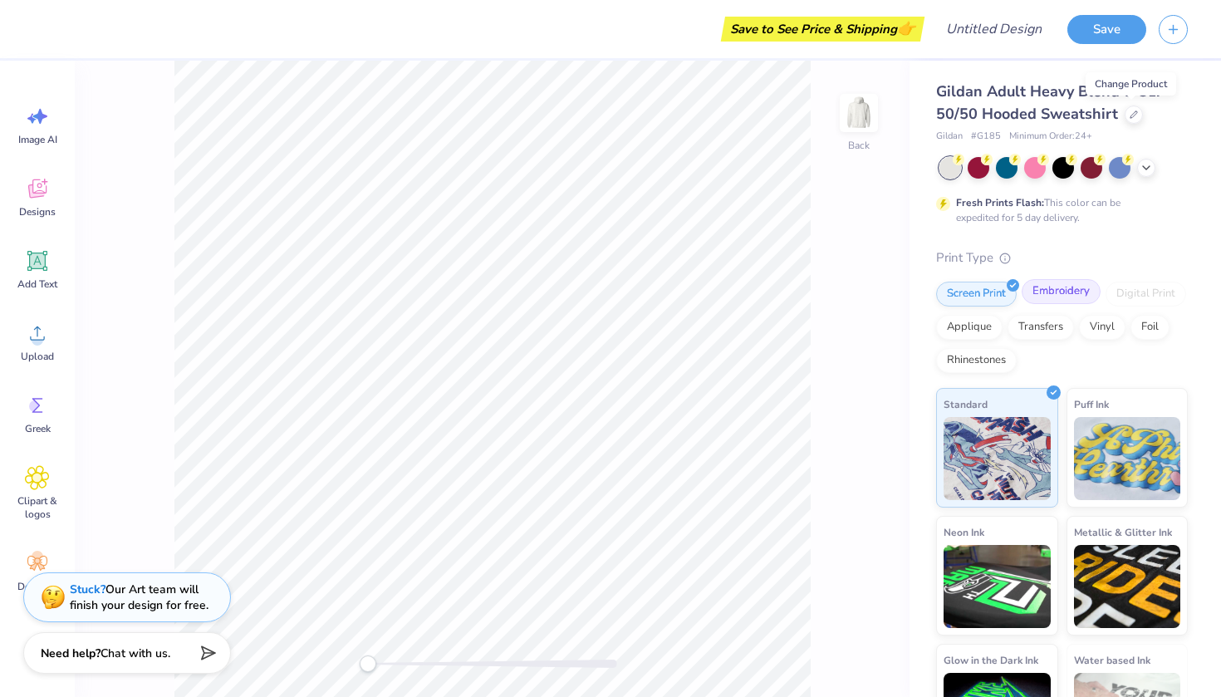
click at [578, 284] on div "Embroidery" at bounding box center [1060, 291] width 79 height 25
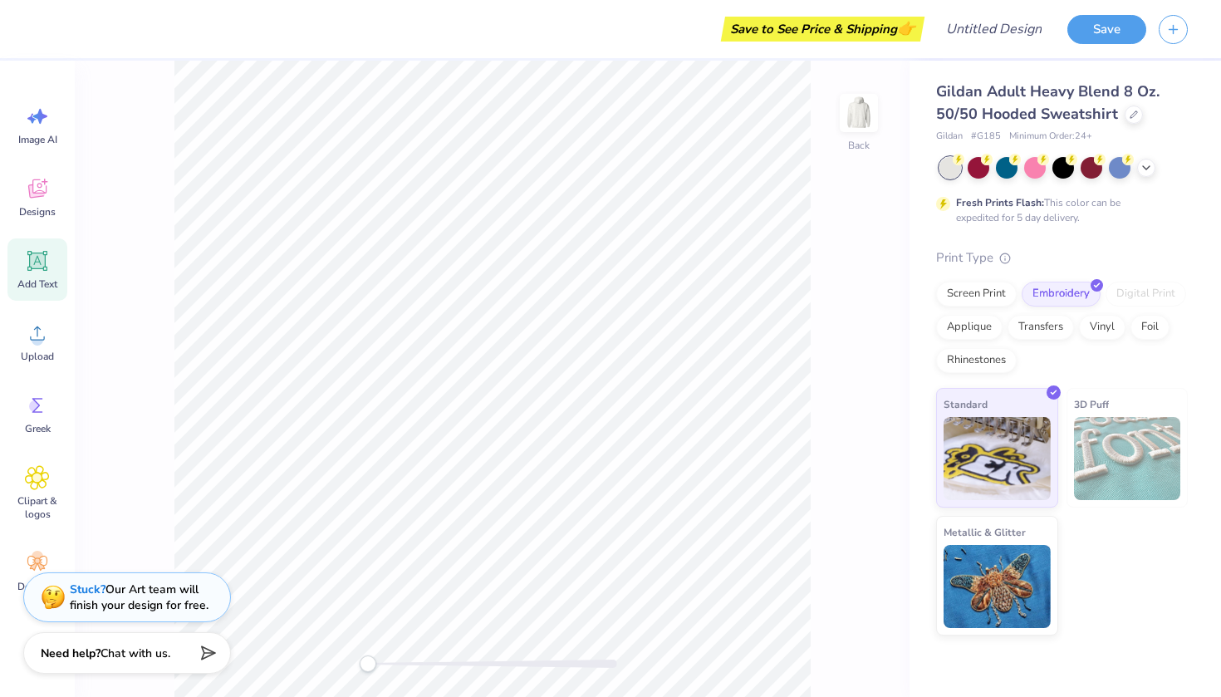
click at [44, 283] on span "Add Text" at bounding box center [37, 283] width 40 height 13
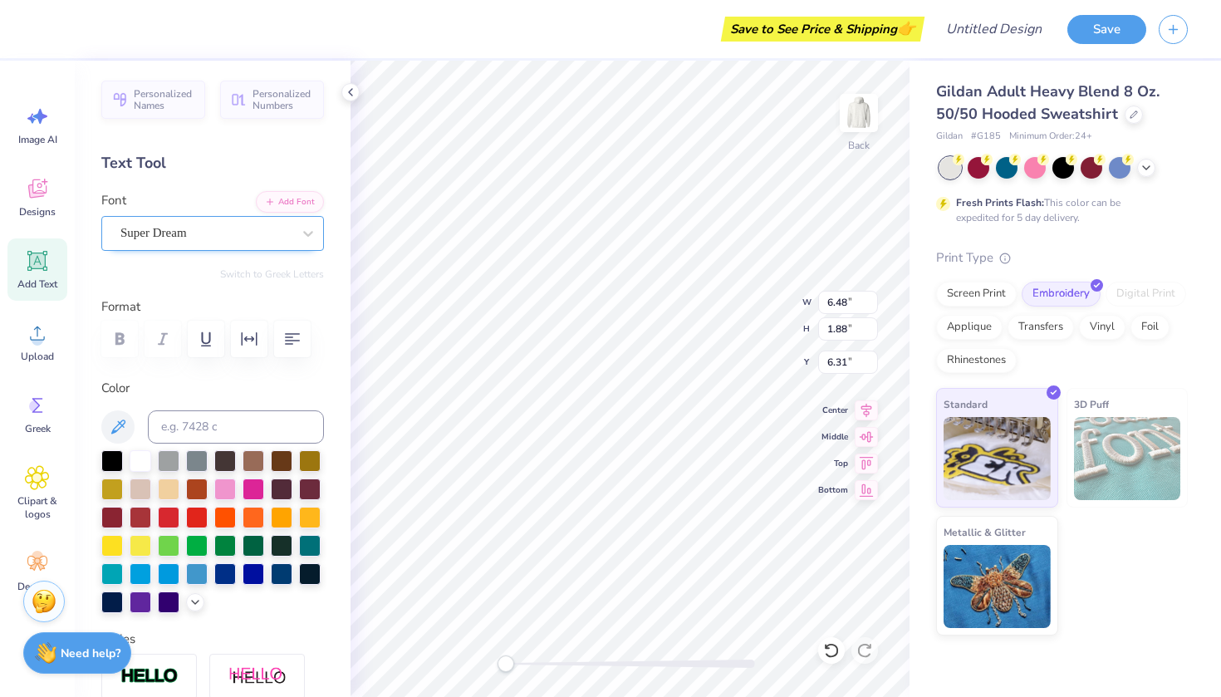
click at [273, 227] on div "Super Dream" at bounding box center [206, 233] width 174 height 26
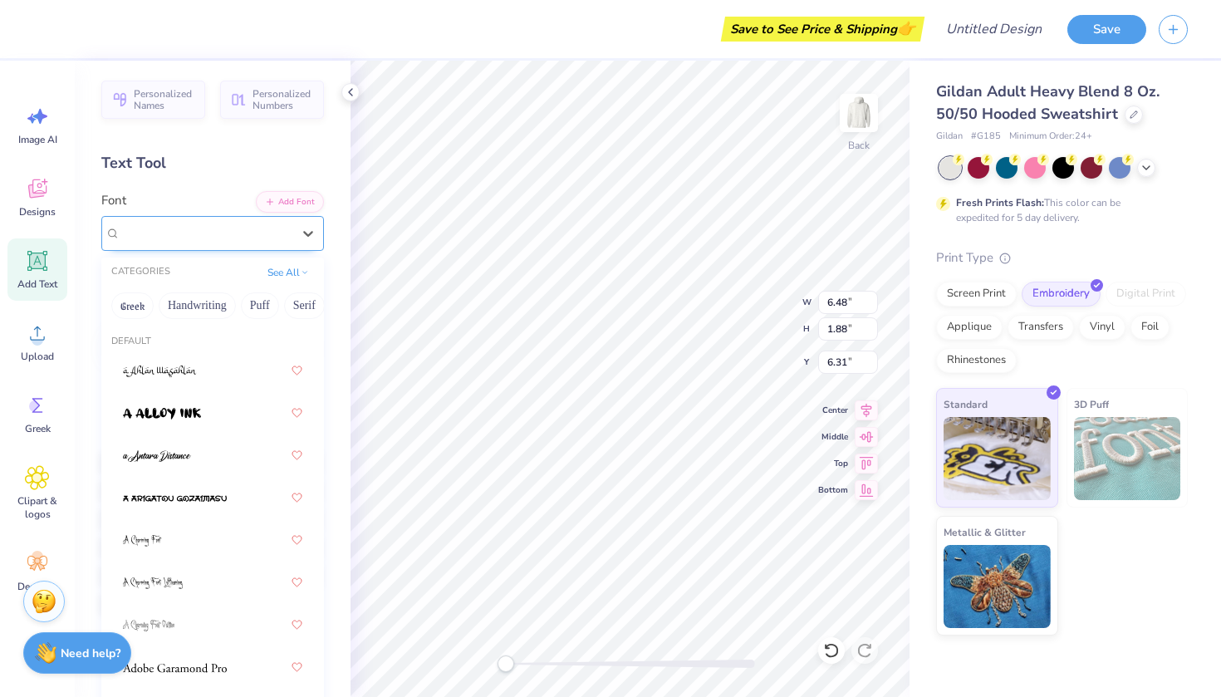
type input "k"
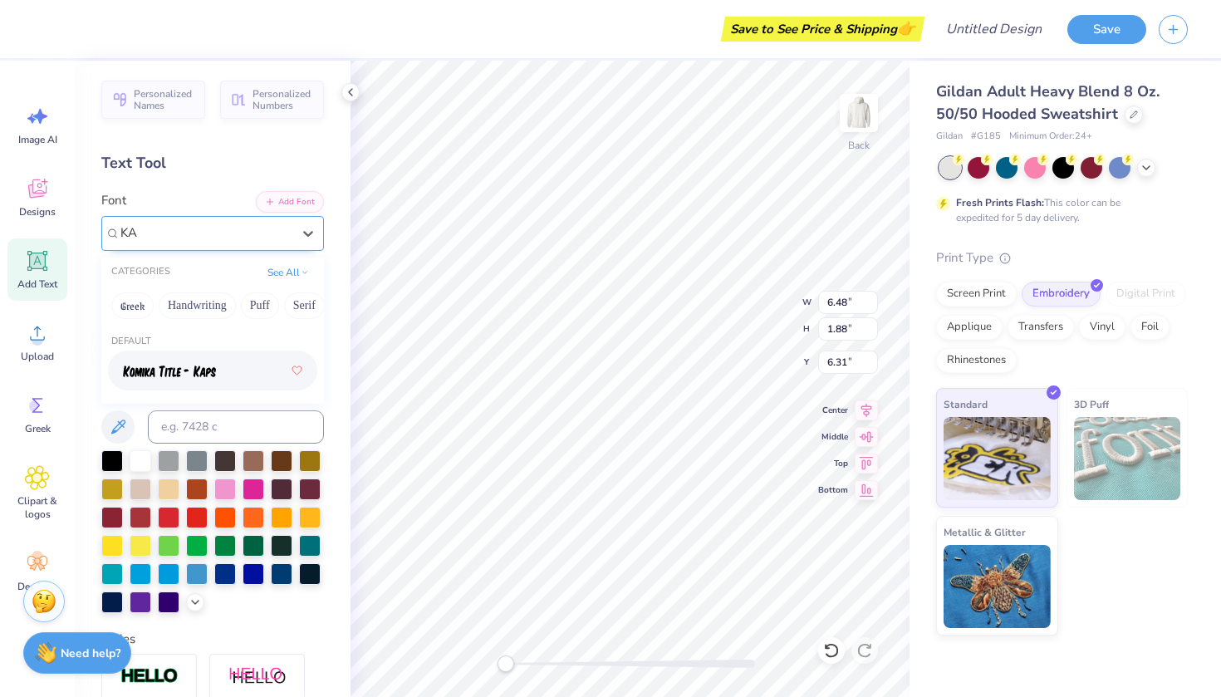
type input "K"
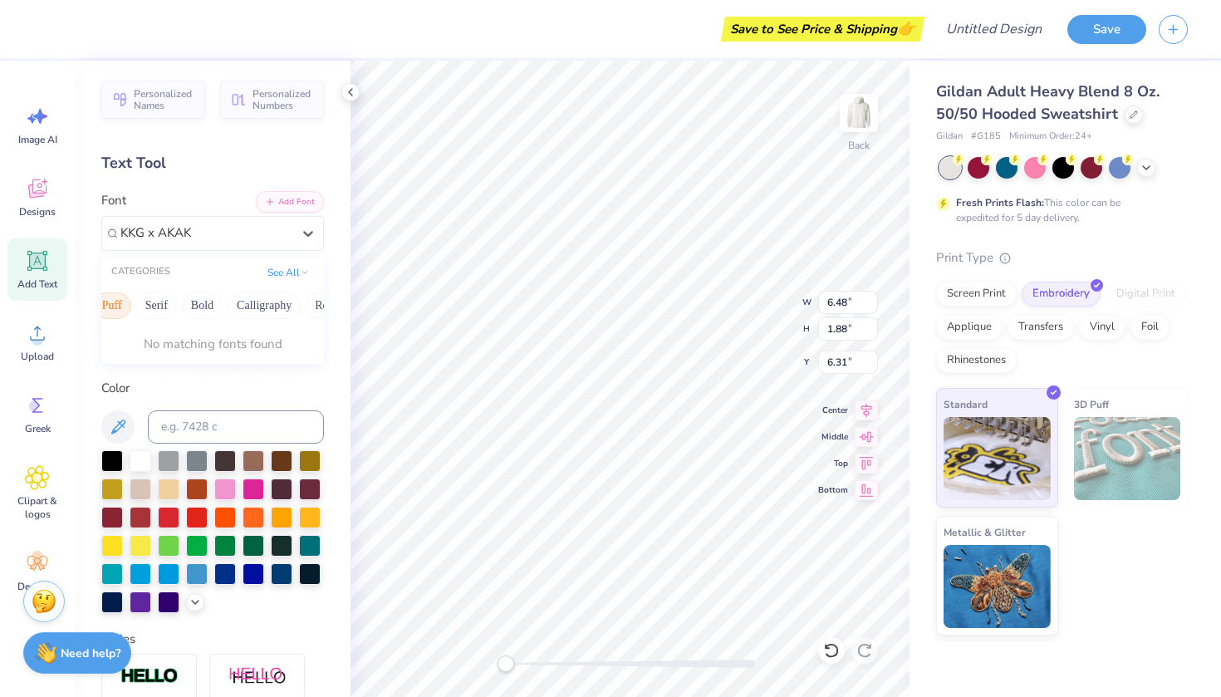
click at [115, 307] on button "Puff" at bounding box center [112, 305] width 38 height 27
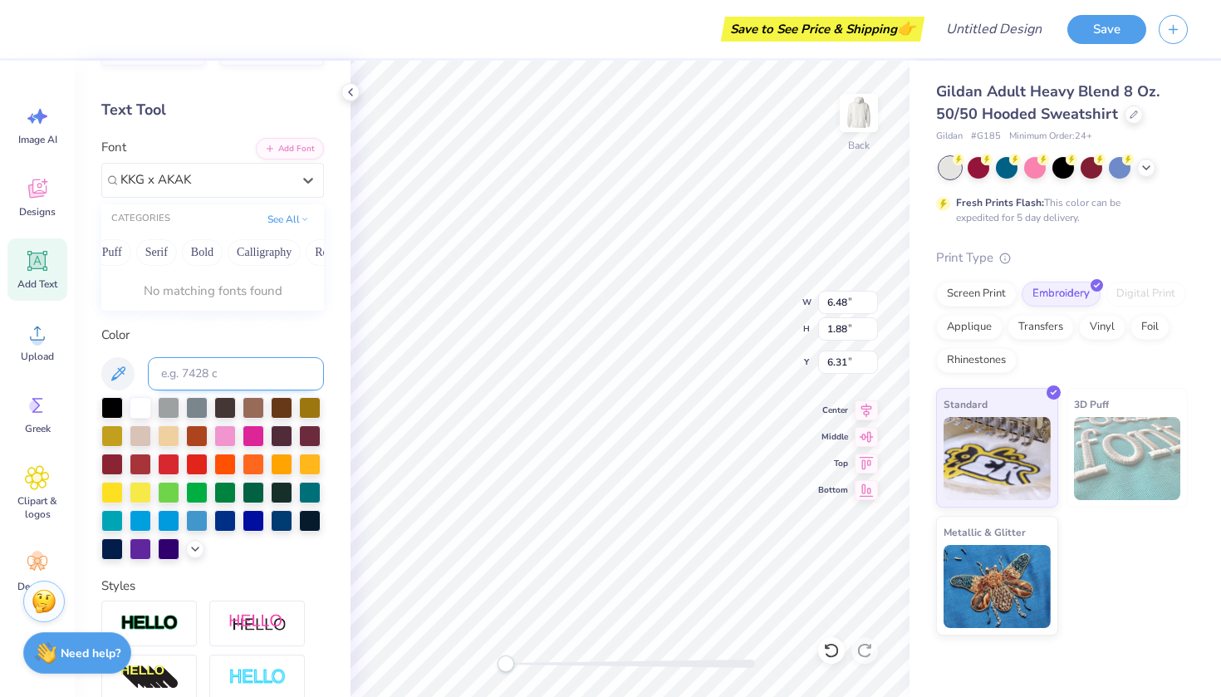
scroll to position [70, 0]
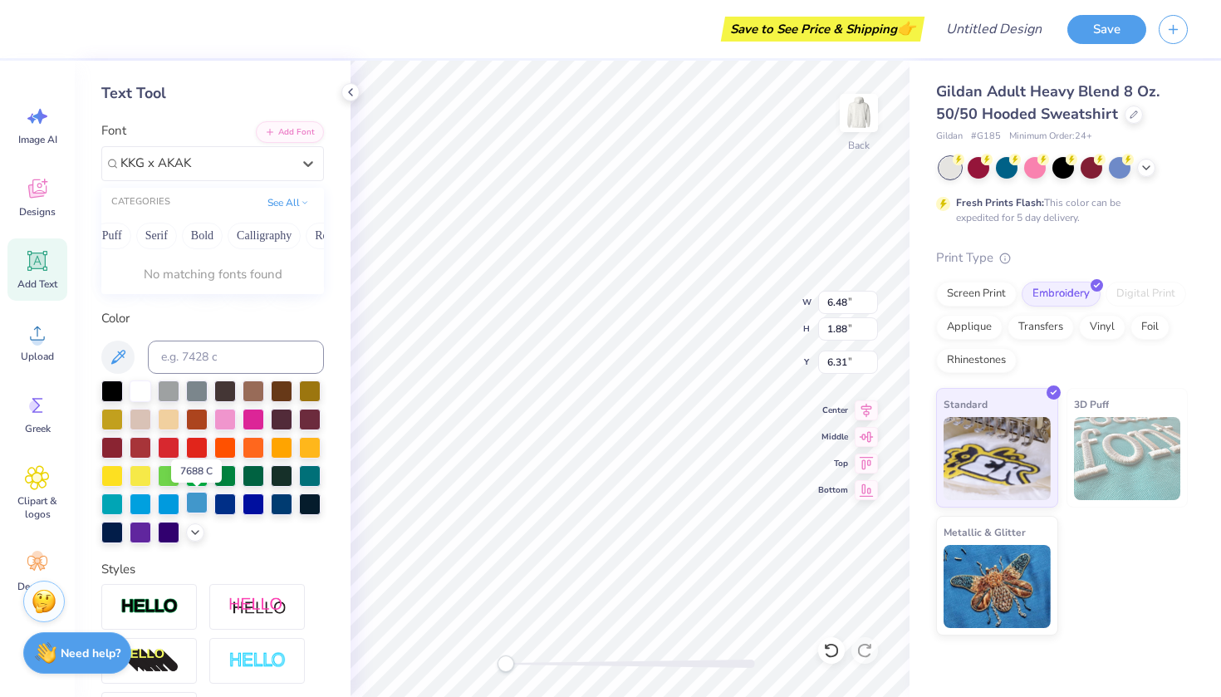
type input "KKG x AKAK"
click at [193, 499] on div at bounding box center [197, 503] width 22 height 22
click at [236, 166] on div "Super Dream" at bounding box center [206, 163] width 174 height 26
type textarea "KKG x AKAK"
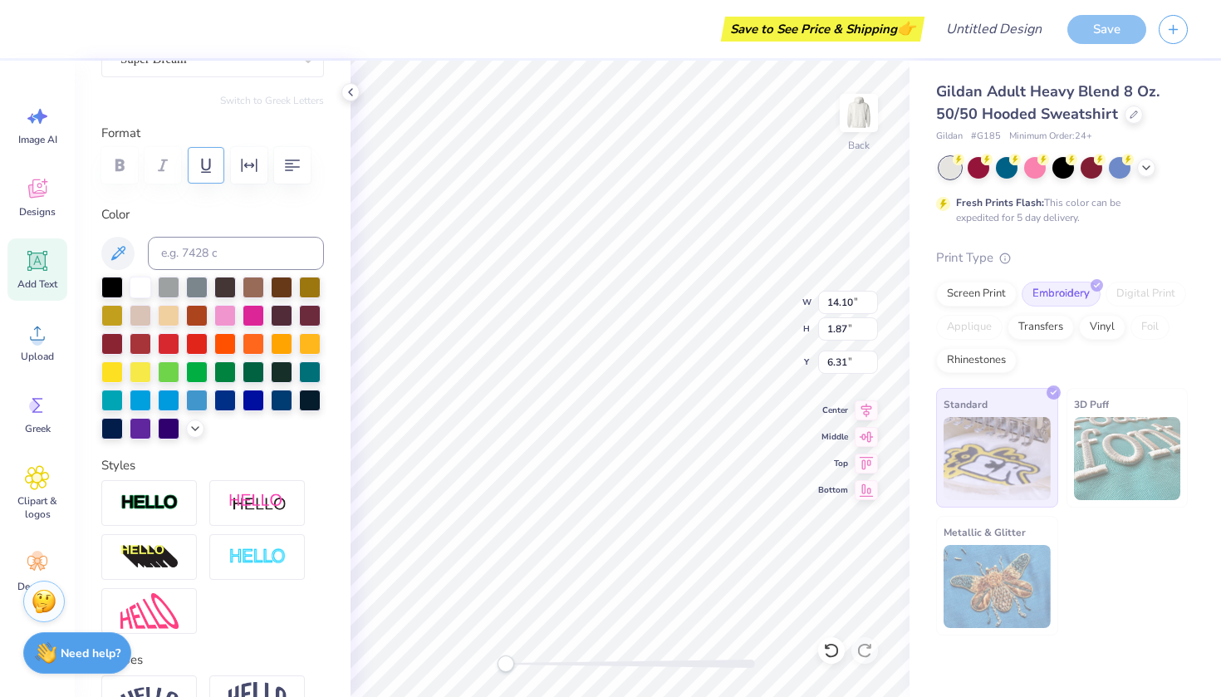
scroll to position [120, 0]
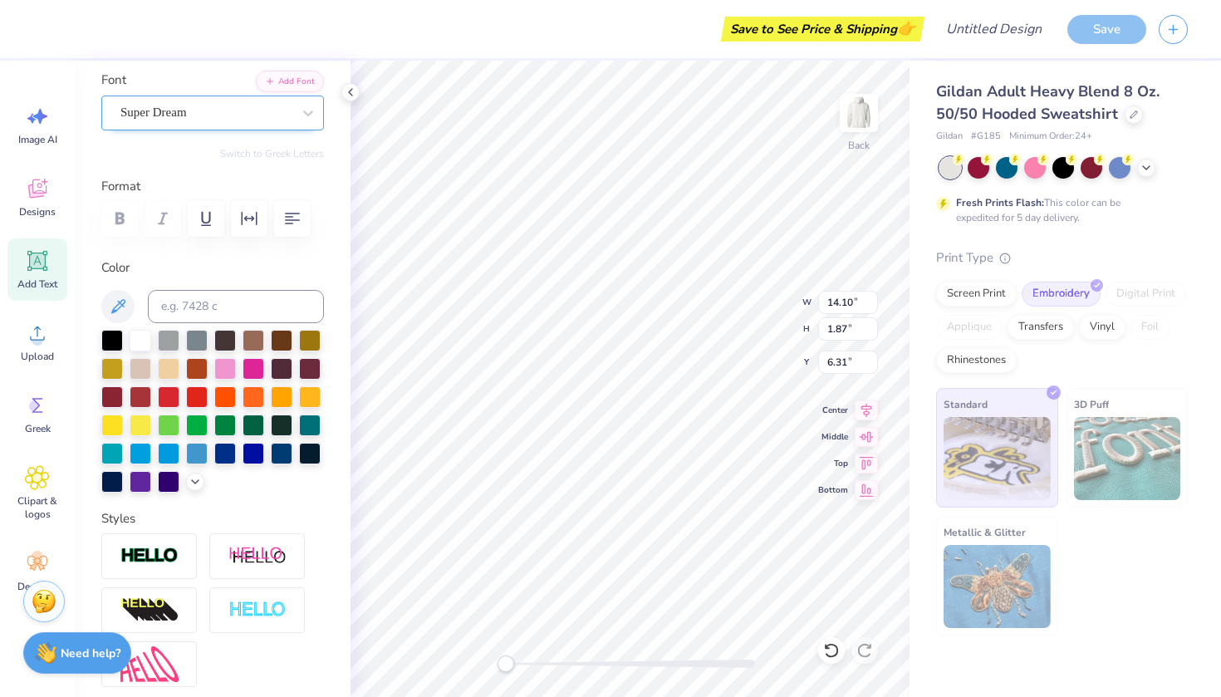
click at [281, 113] on div "Super Dream" at bounding box center [206, 113] width 174 height 26
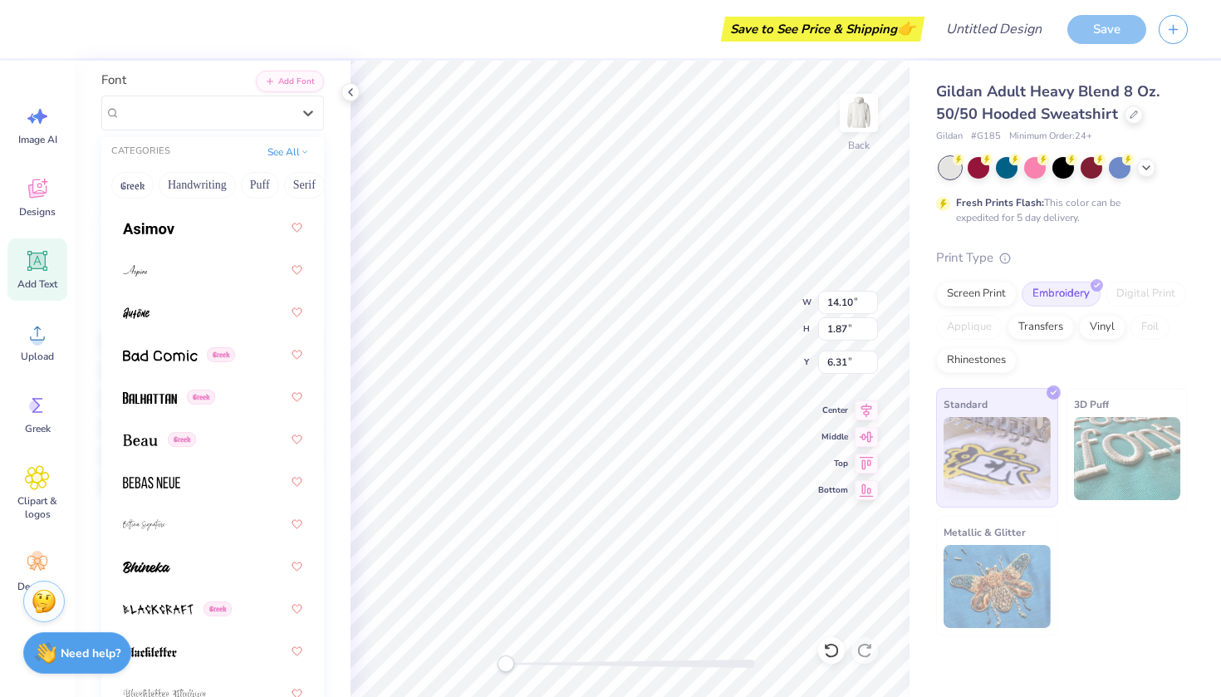
scroll to position [872, 0]
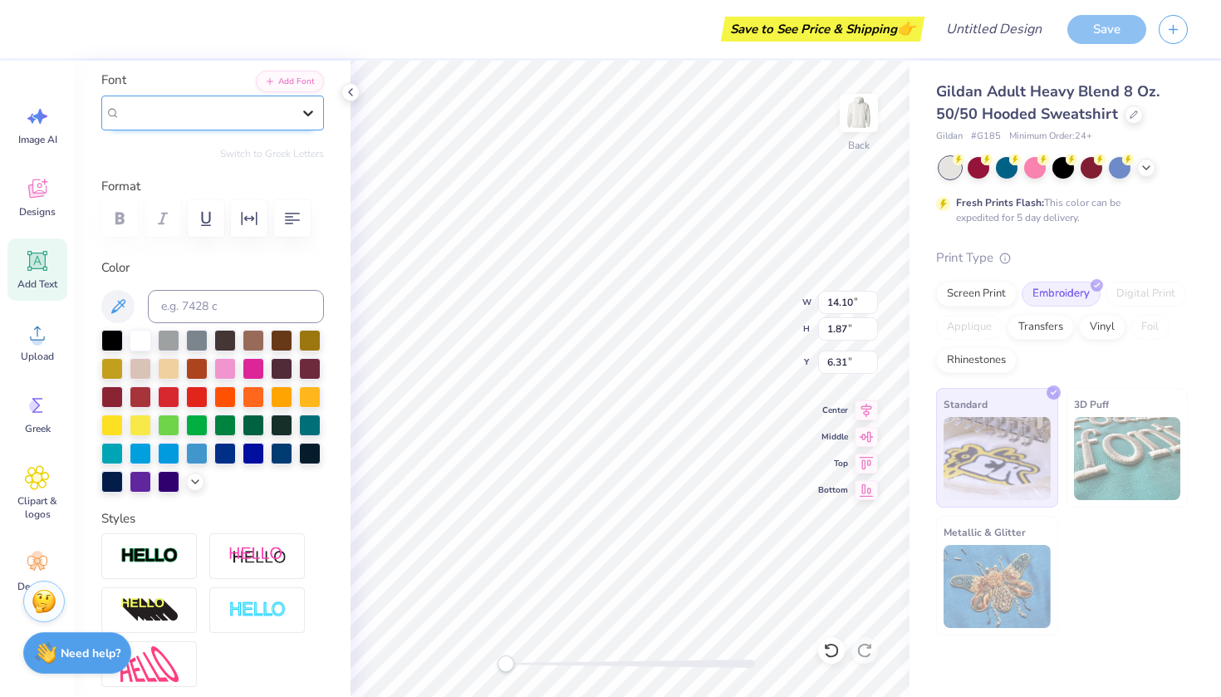
click at [307, 110] on icon at bounding box center [308, 113] width 17 height 17
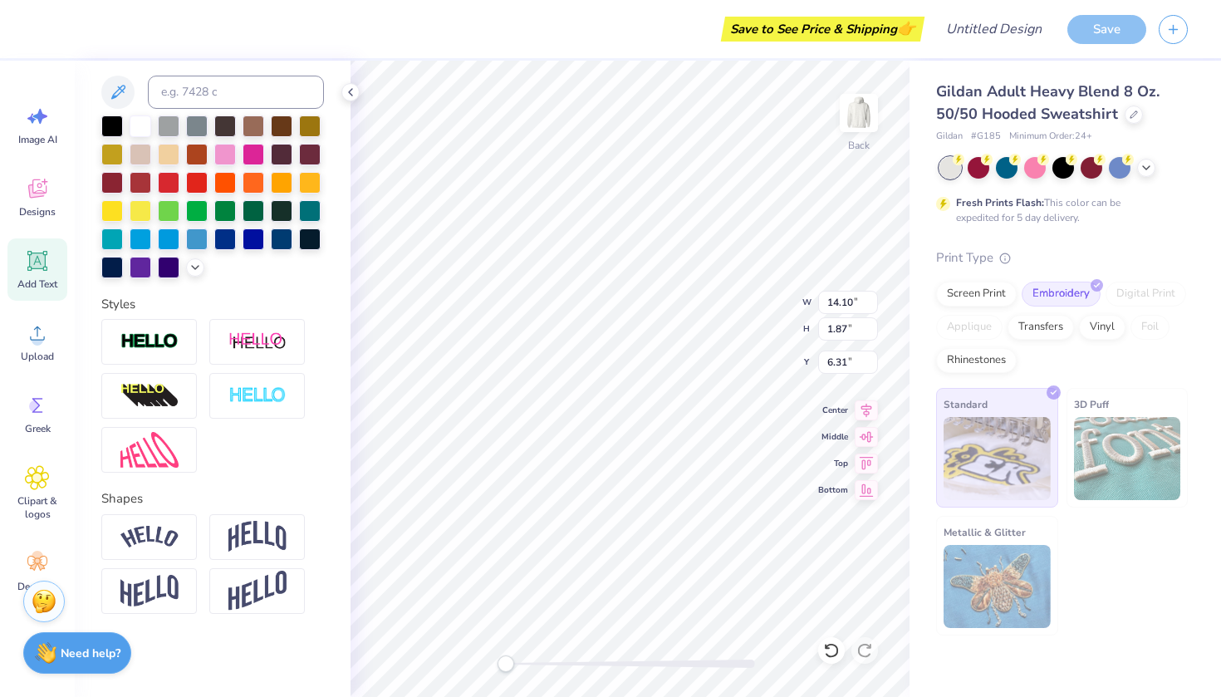
scroll to position [335, 0]
click at [166, 584] on img at bounding box center [149, 591] width 58 height 32
